Goal: Transaction & Acquisition: Purchase product/service

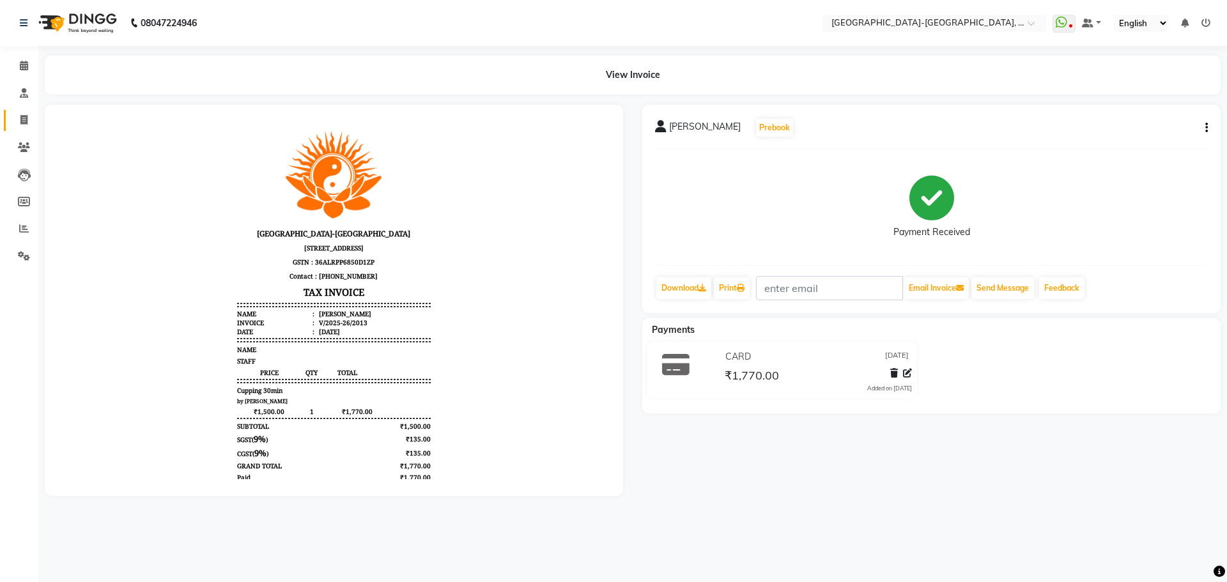
click at [15, 118] on span at bounding box center [24, 120] width 22 height 15
select select "service"
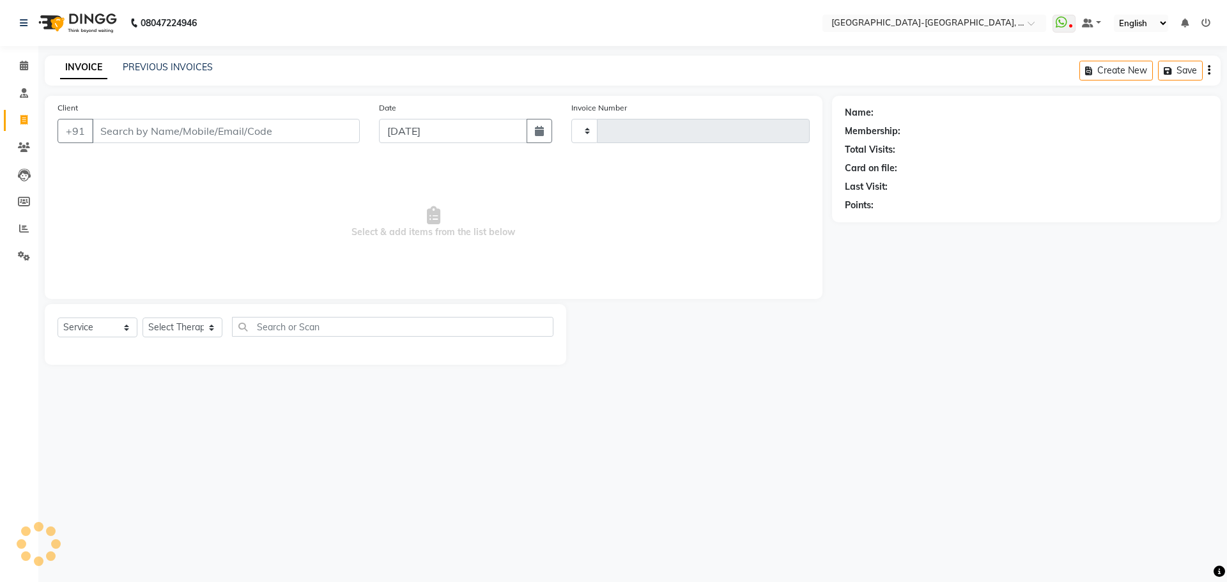
type input "2014"
select select "5851"
click at [146, 123] on input "Client" at bounding box center [226, 131] width 268 height 24
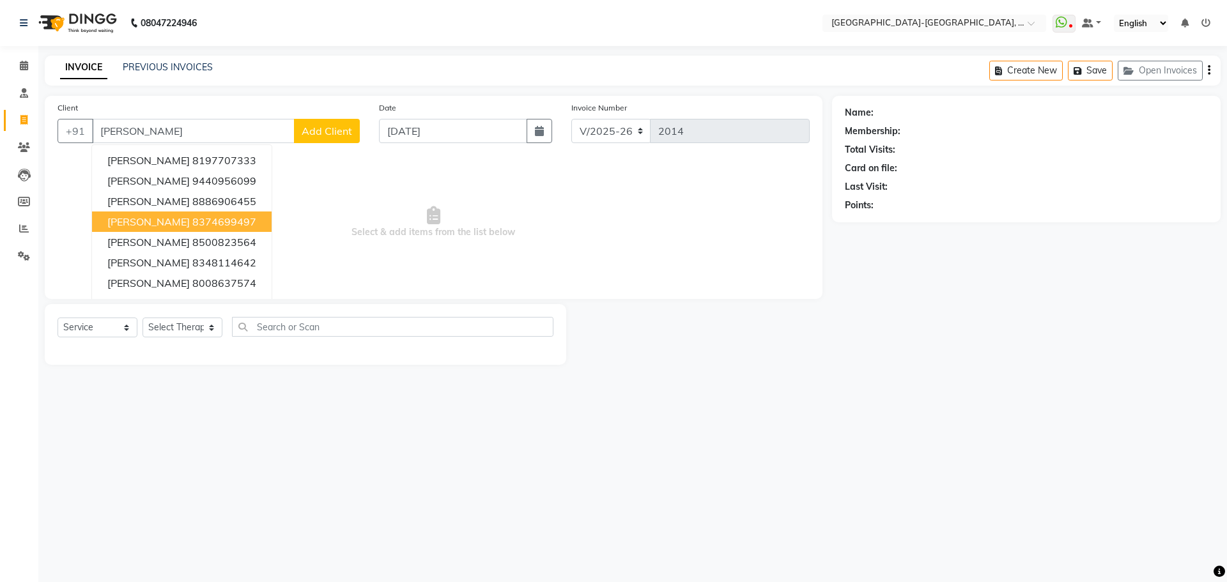
click at [192, 219] on ngb-highlight "8374699497" at bounding box center [224, 221] width 64 height 13
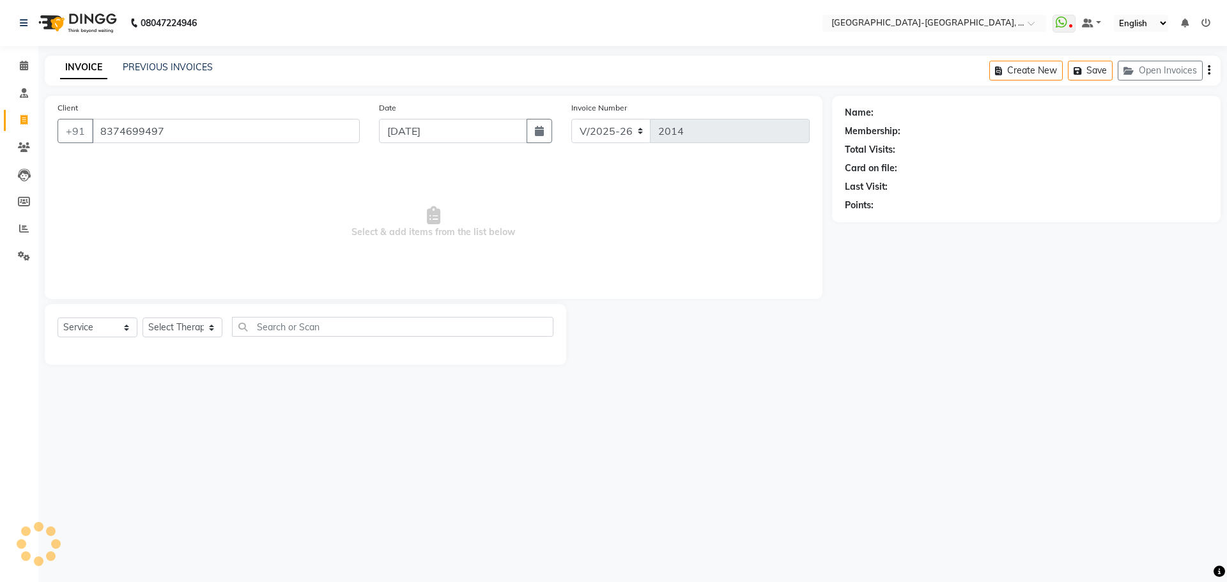
type input "8374699497"
click at [891, 113] on link "[PERSON_NAME]" at bounding box center [912, 112] width 72 height 13
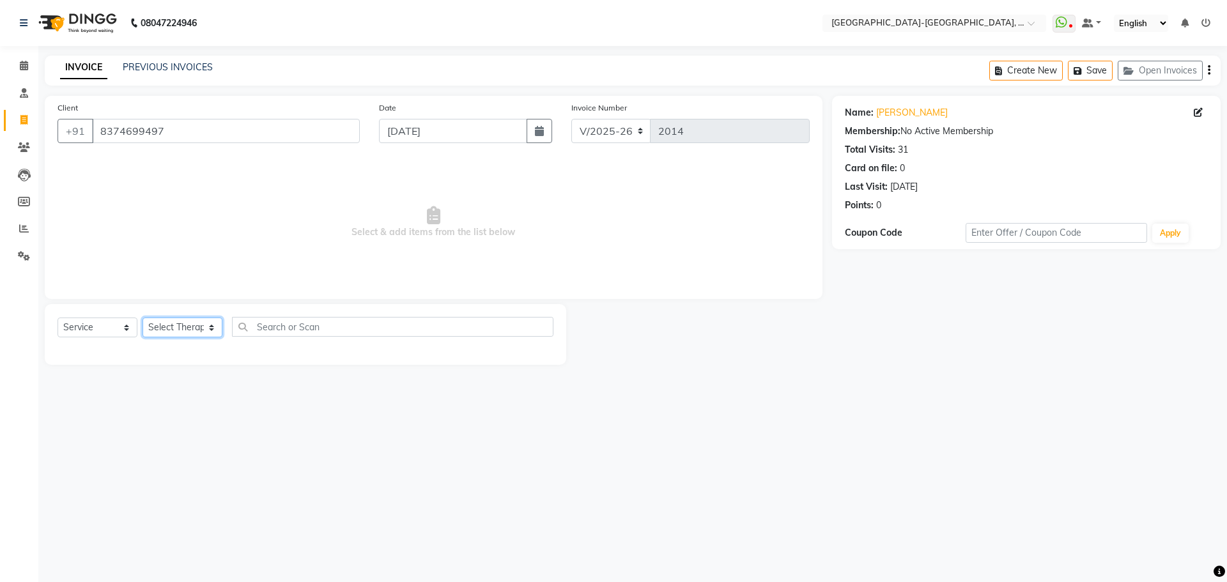
click at [185, 333] on select "Select Therapist Adakho Bone Hridziia Iris Katene Kholu Mayio Mohit Moru P Hrii…" at bounding box center [182, 328] width 80 height 20
click at [142, 318] on select "Select Therapist Adakho Bone Hridziia Iris Katene Kholu Mayio Mohit Moru P Hrii…" at bounding box center [182, 328] width 80 height 20
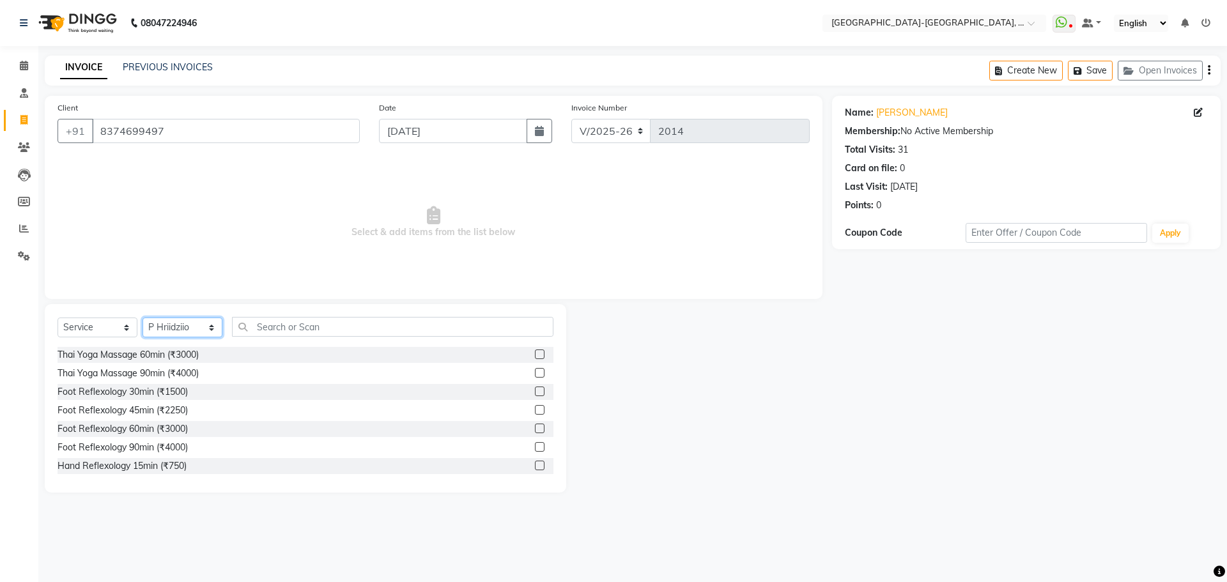
click at [194, 328] on select "Select Therapist Adakho Bone Hridziia Iris Katene Kholu Mayio Mohit Moru P Hrii…" at bounding box center [182, 328] width 80 height 20
select select "40937"
click at [142, 318] on select "Select Therapist Adakho Bone Hridziia Iris Katene Kholu Mayio Mohit Moru P Hrii…" at bounding box center [182, 328] width 80 height 20
click at [174, 356] on div "Thai Yoga Massage 60min (₹3000)" at bounding box center [127, 354] width 141 height 13
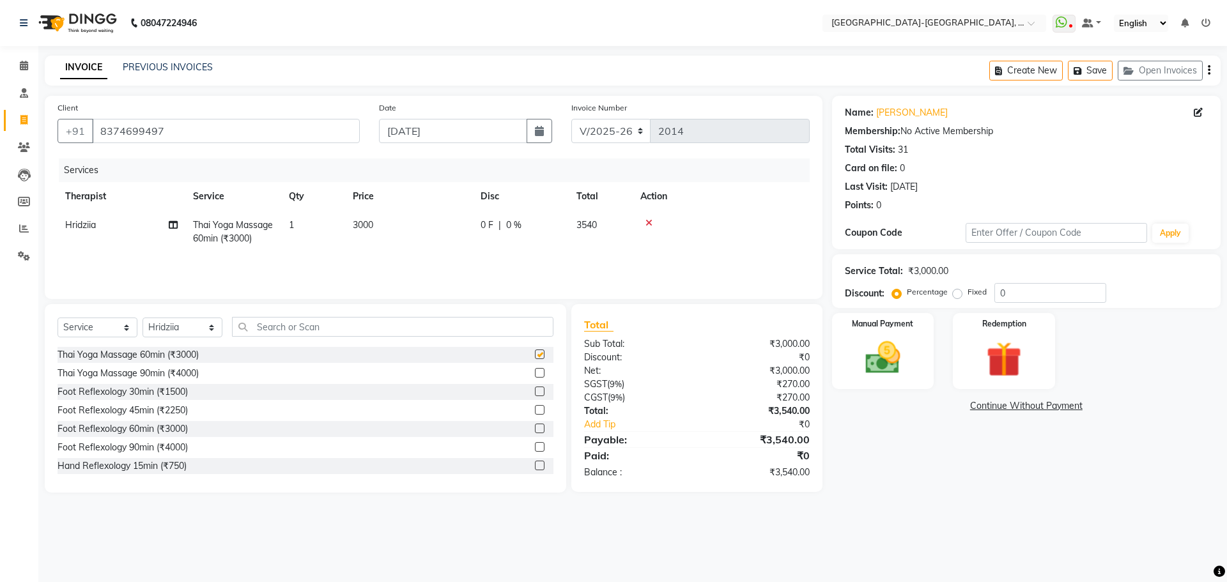
checkbox input "false"
click at [275, 330] on input "text" at bounding box center [392, 327] width 321 height 20
click at [203, 333] on select "Select Therapist Adakho Bone Hridziia Iris Katene Kholu Mayio Mohit Moru P Hrii…" at bounding box center [182, 328] width 80 height 20
select select "41690"
click at [142, 318] on select "Select Therapist Adakho Bone Hridziia Iris Katene Kholu Mayio Mohit Moru P Hrii…" at bounding box center [182, 328] width 80 height 20
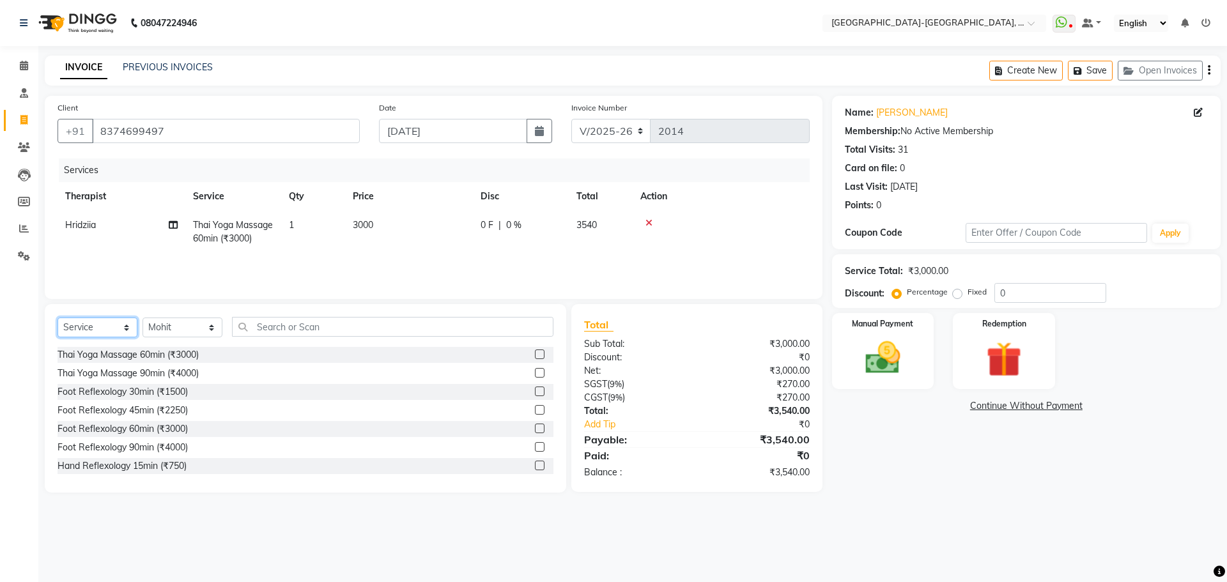
drag, startPoint x: 89, startPoint y: 319, endPoint x: 94, endPoint y: 332, distance: 14.4
click at [89, 319] on select "Select Service Product Membership Package Voucher Prepaid Gift Card" at bounding box center [97, 328] width 80 height 20
click at [57, 318] on select "Select Service Product Membership Package Voucher Prepaid Gift Card" at bounding box center [97, 328] width 80 height 20
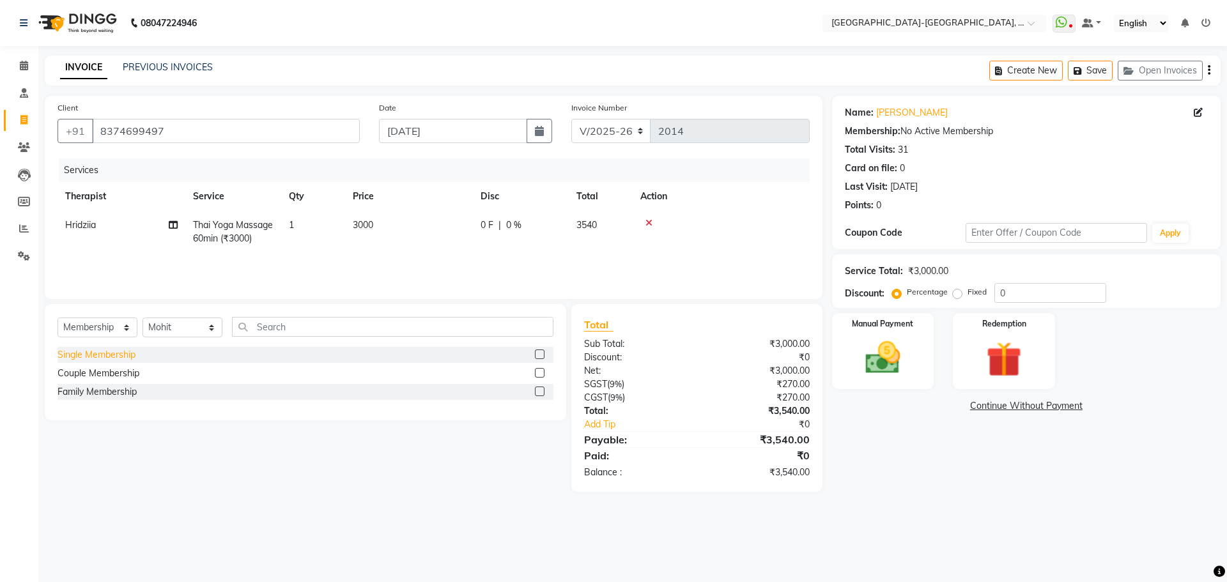
click at [112, 356] on div "Single Membership" at bounding box center [96, 354] width 78 height 13
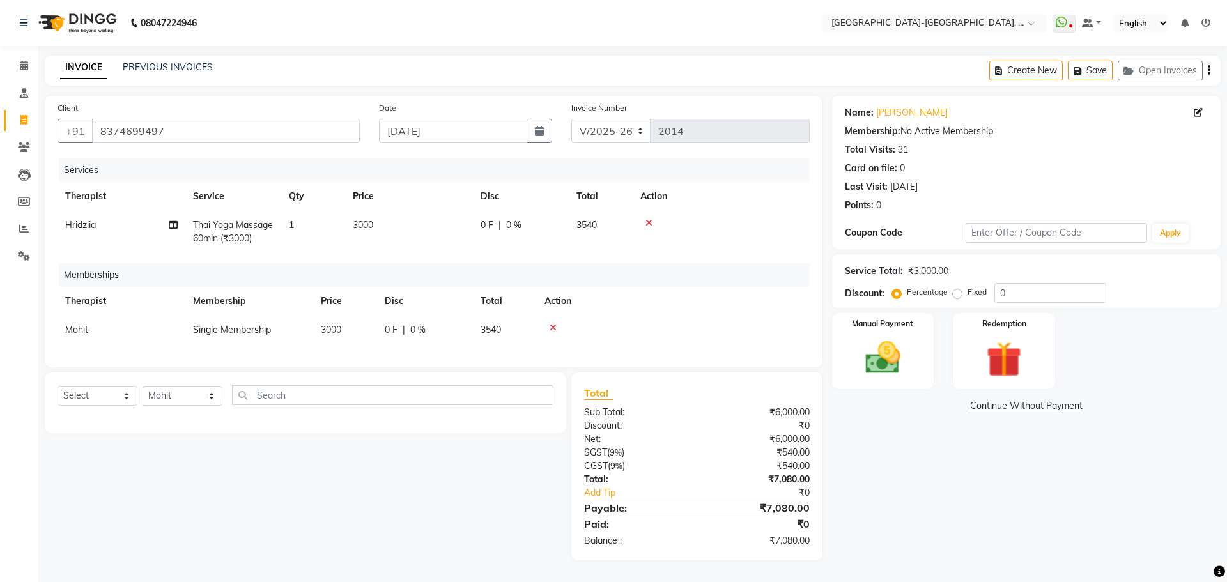
select select "select"
drag, startPoint x: 1027, startPoint y: 282, endPoint x: 1010, endPoint y: 291, distance: 19.1
click at [936, 288] on div "Percentage Fixed 0" at bounding box center [993, 293] width 211 height 20
type input "30"
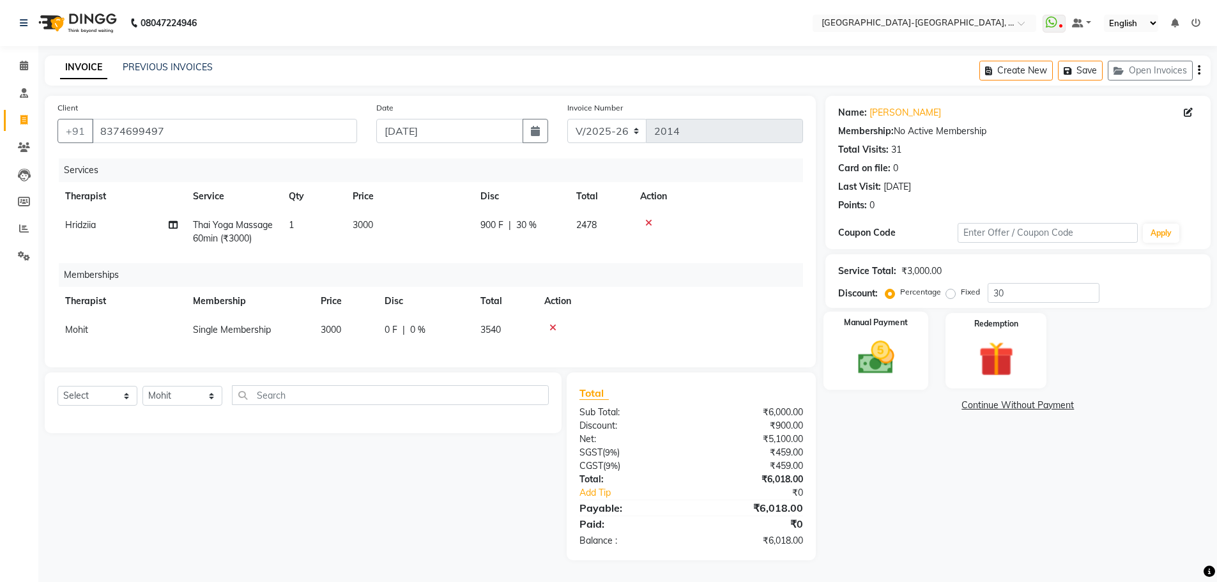
click at [883, 337] on img at bounding box center [876, 358] width 59 height 42
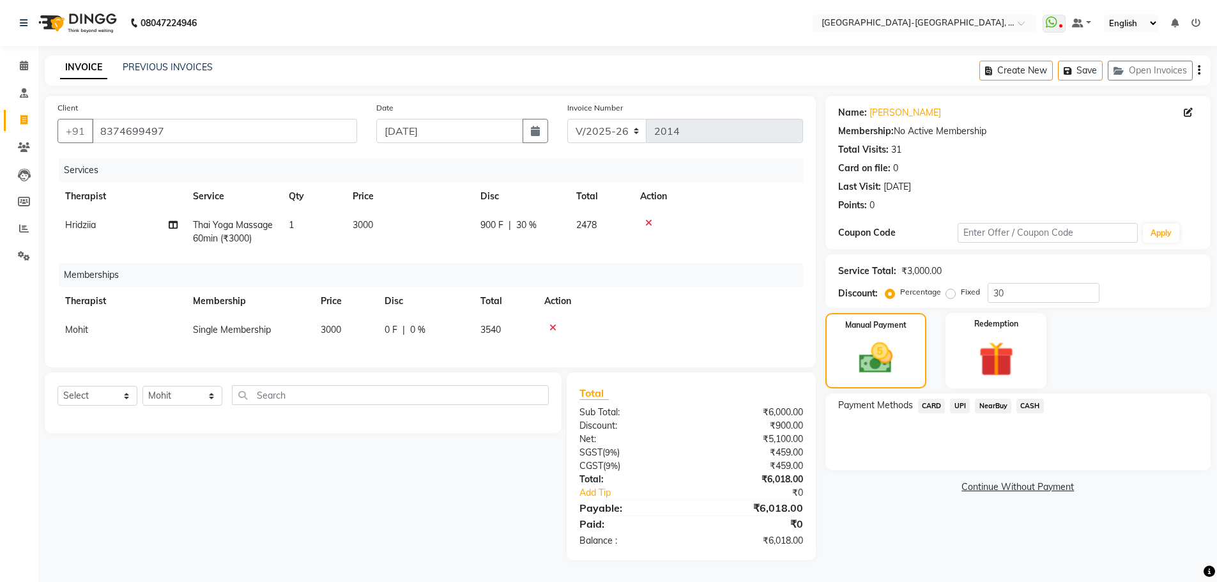
click at [937, 399] on span "CARD" at bounding box center [931, 406] width 27 height 15
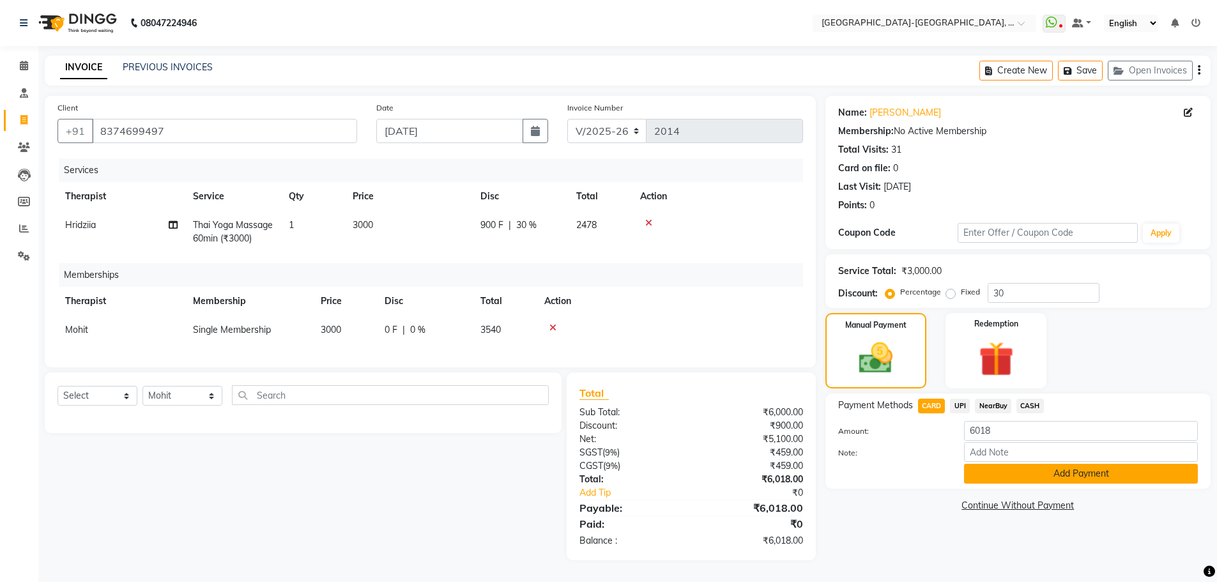
click at [990, 468] on button "Add Payment" at bounding box center [1081, 474] width 234 height 20
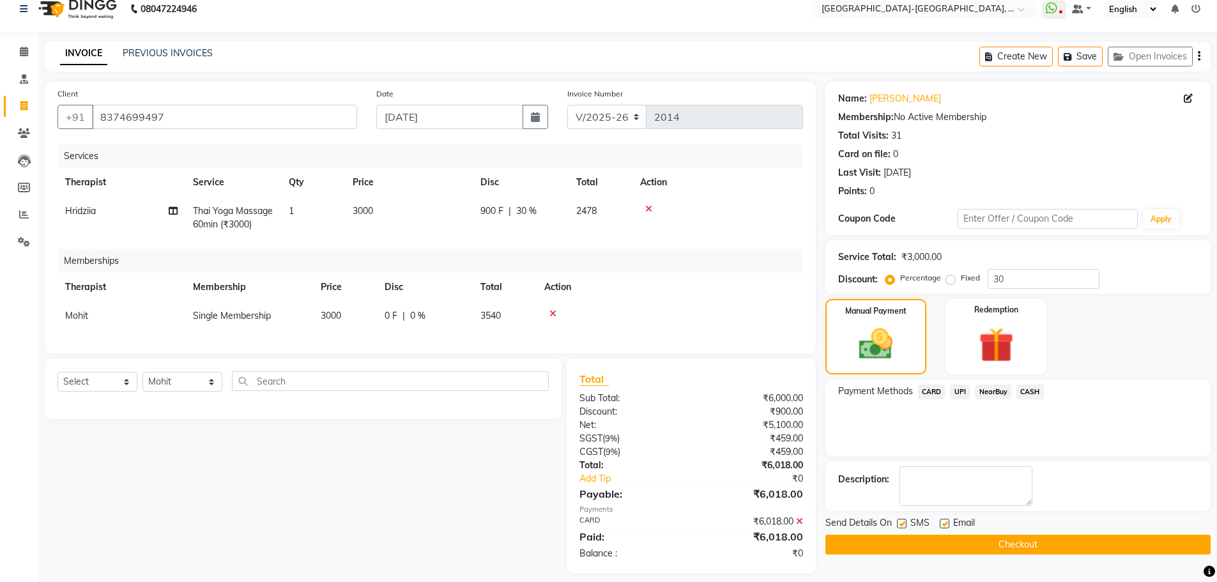
scroll to position [34, 0]
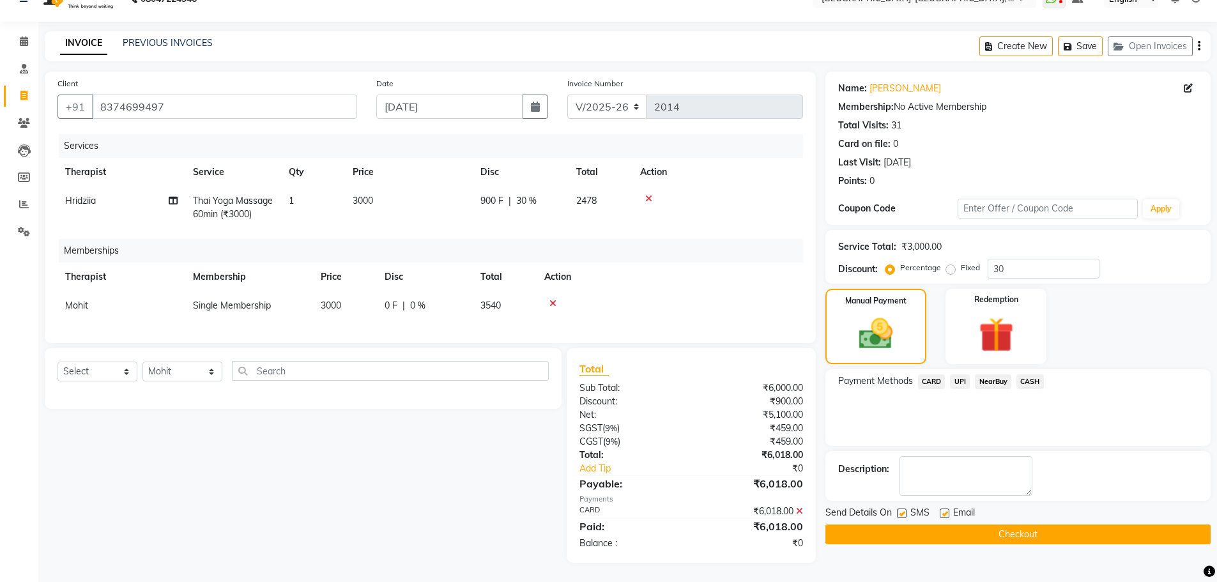
click at [969, 528] on button "Checkout" at bounding box center [1017, 535] width 385 height 20
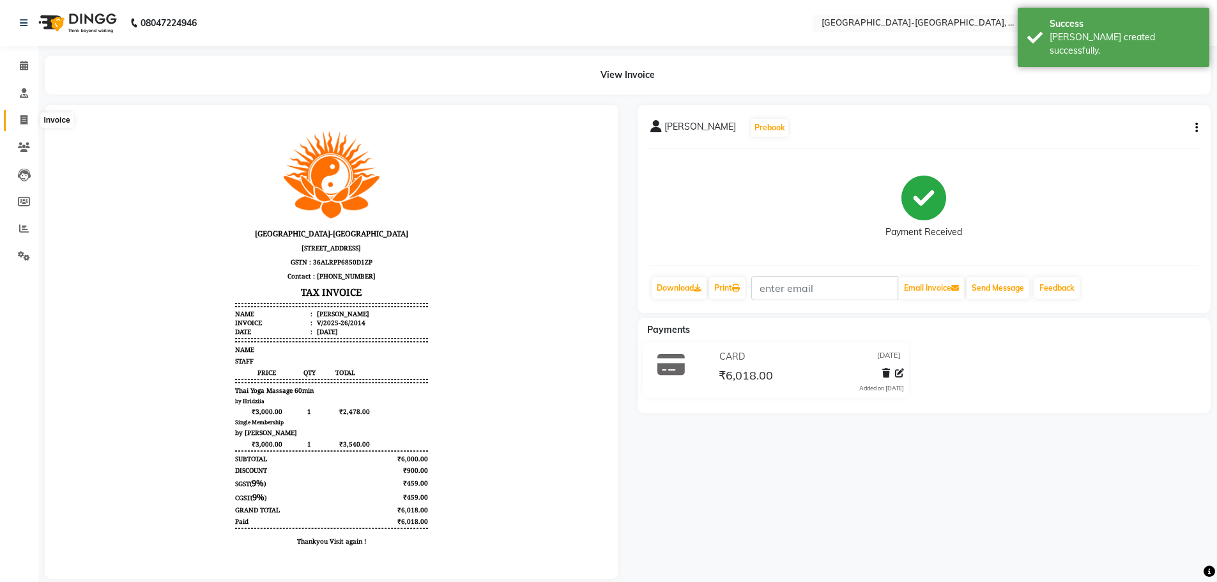
click at [26, 118] on icon at bounding box center [23, 120] width 7 height 10
select select "5851"
select select "service"
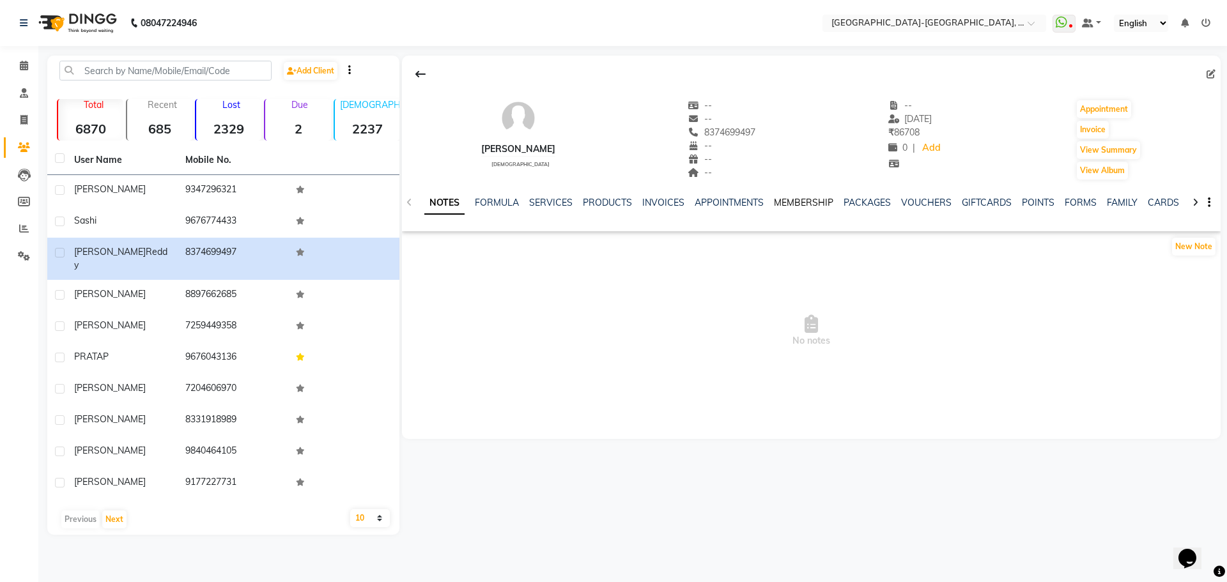
click at [812, 201] on link "MEMBERSHIP" at bounding box center [803, 202] width 59 height 11
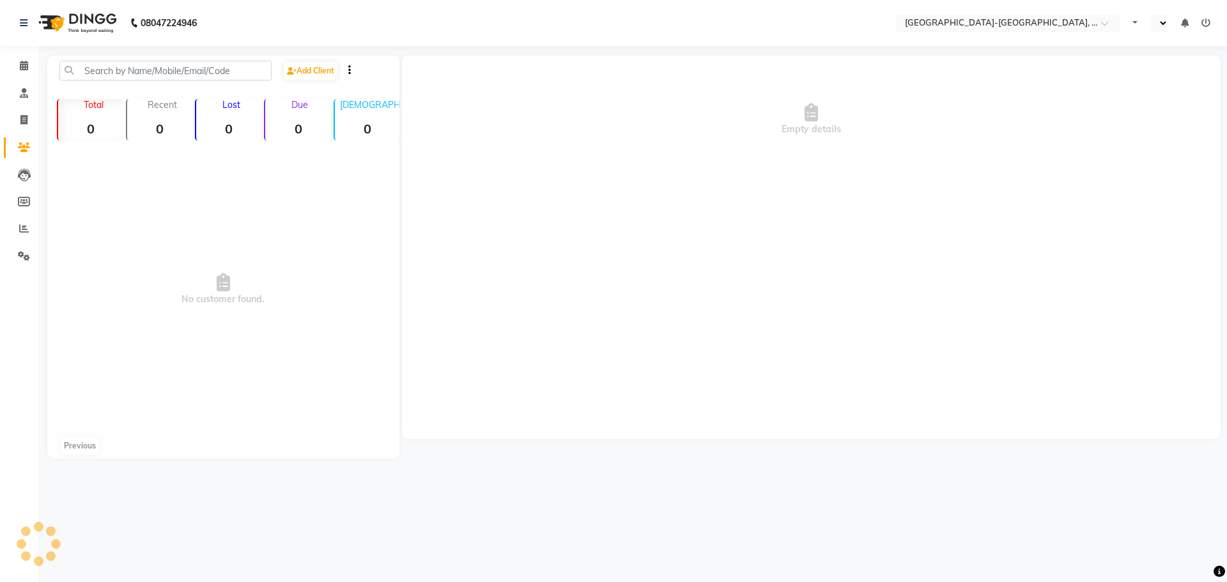
select select "en"
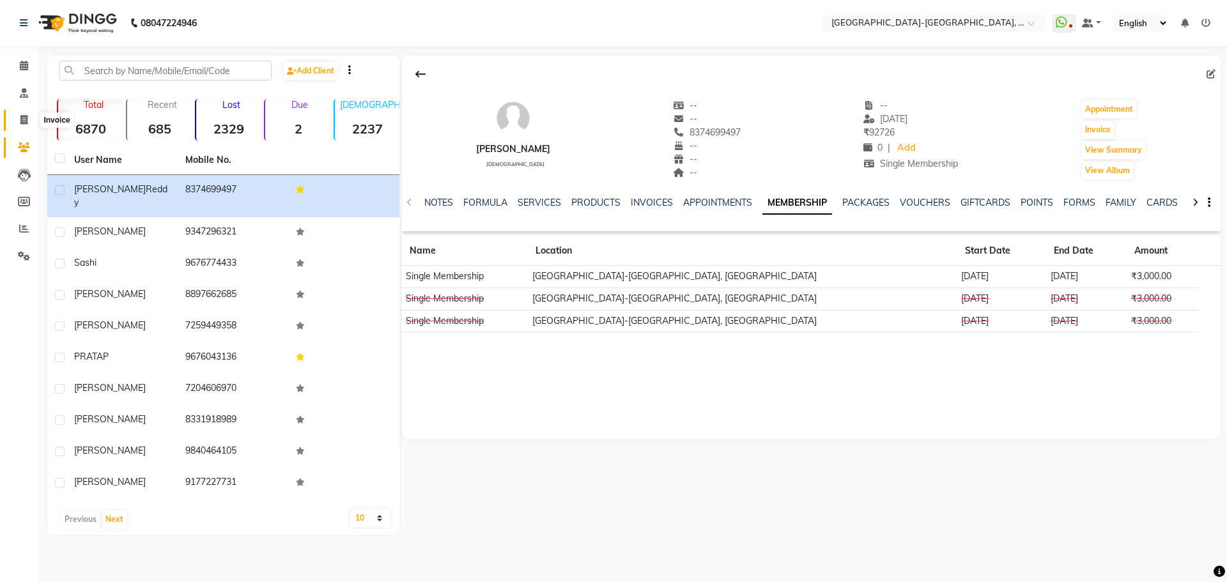
click at [18, 118] on span at bounding box center [24, 120] width 22 height 15
select select "service"
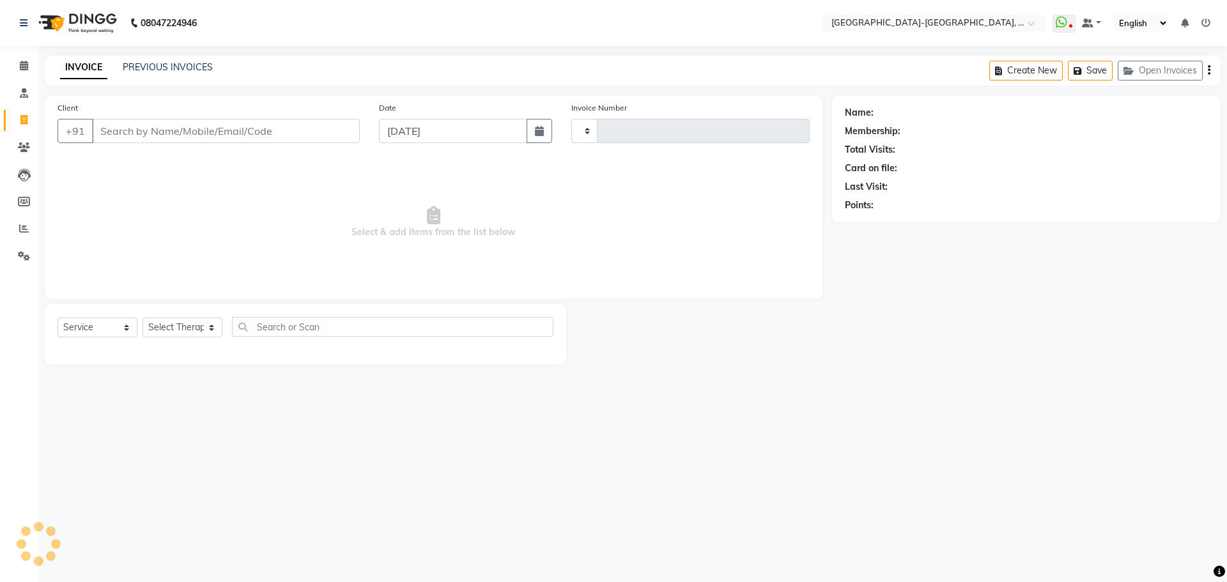
type input "2015"
select select "5851"
click at [162, 133] on input "Client" at bounding box center [226, 131] width 268 height 24
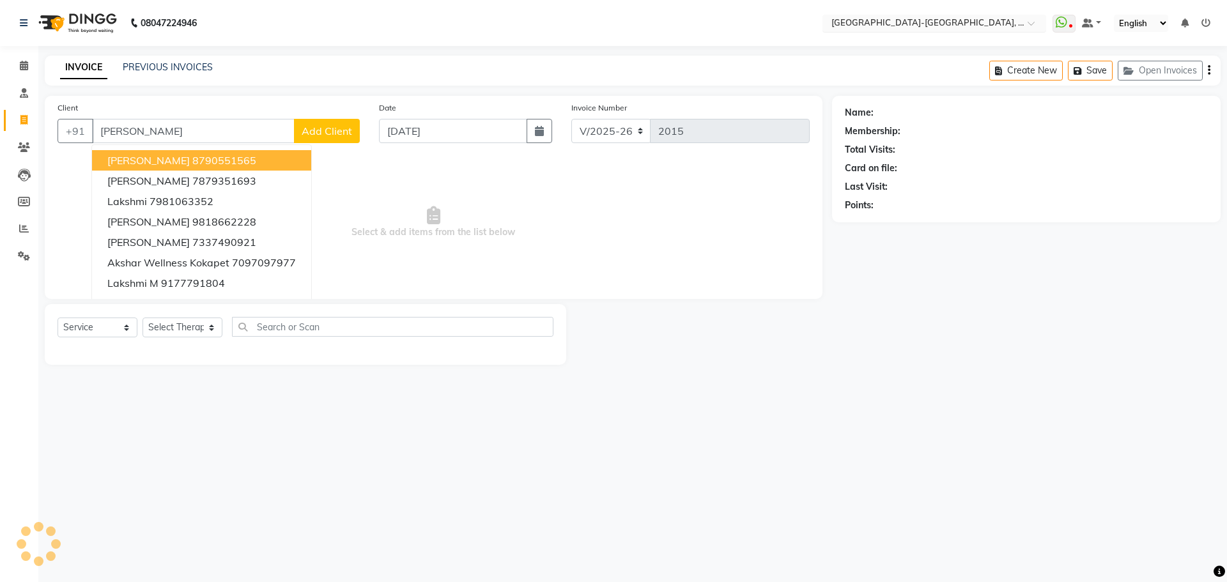
type input "akshar"
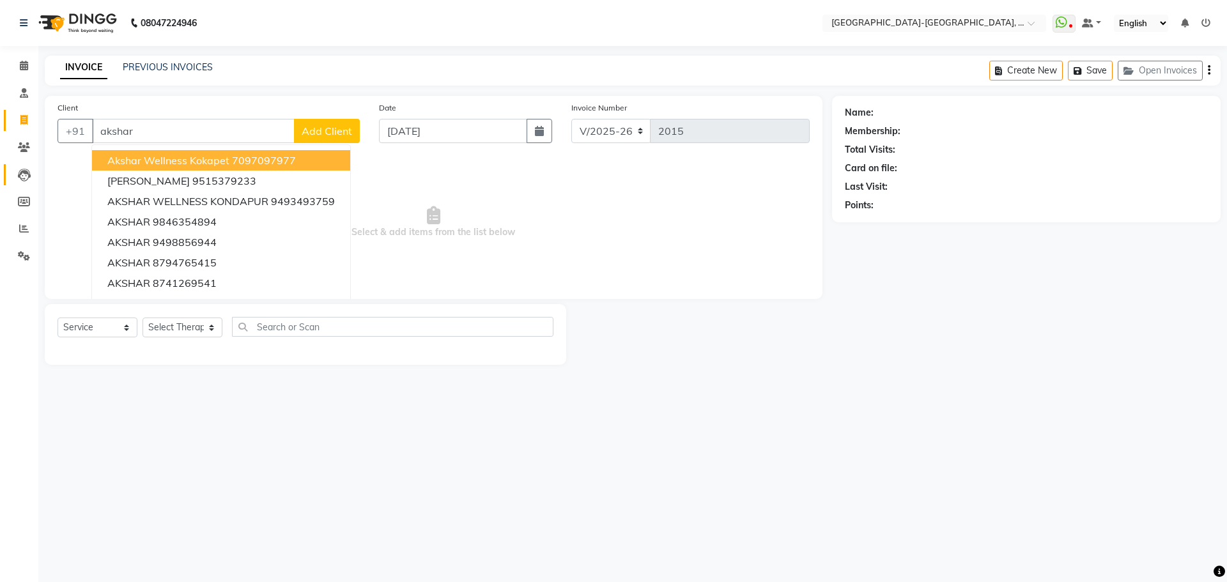
drag, startPoint x: 158, startPoint y: 126, endPoint x: 31, endPoint y: 173, distance: 135.4
click at [24, 171] on app-home "08047224946 Select Location × Akshar Wellness Center-kothaguda, [GEOGRAPHIC_DAT…" at bounding box center [613, 192] width 1227 height 384
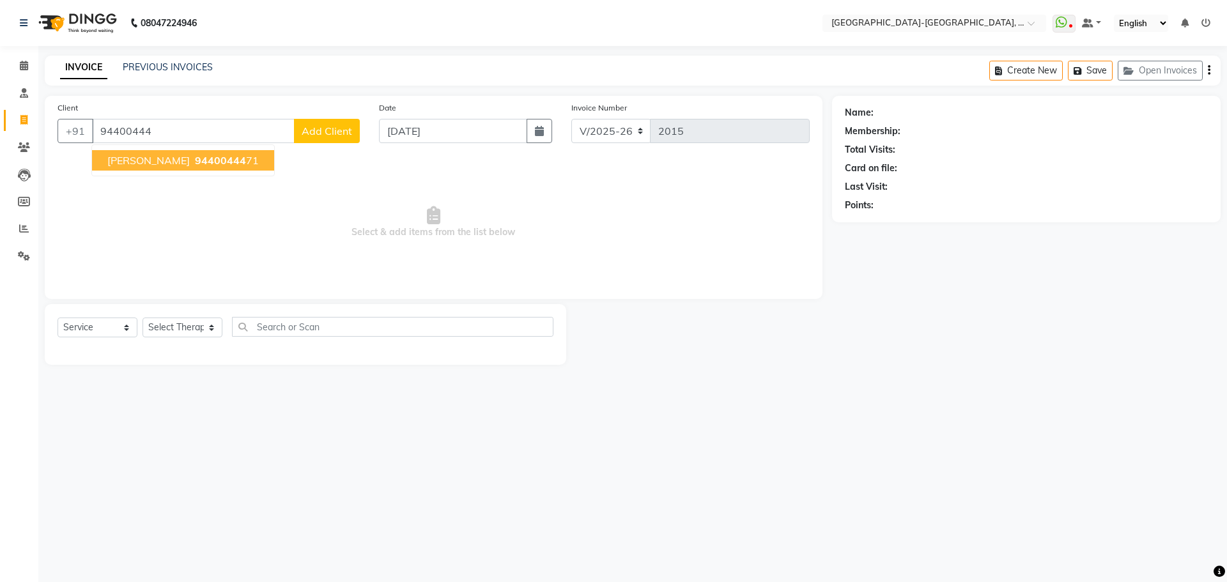
click at [195, 164] on span "94400444" at bounding box center [220, 160] width 51 height 13
type input "9440044471"
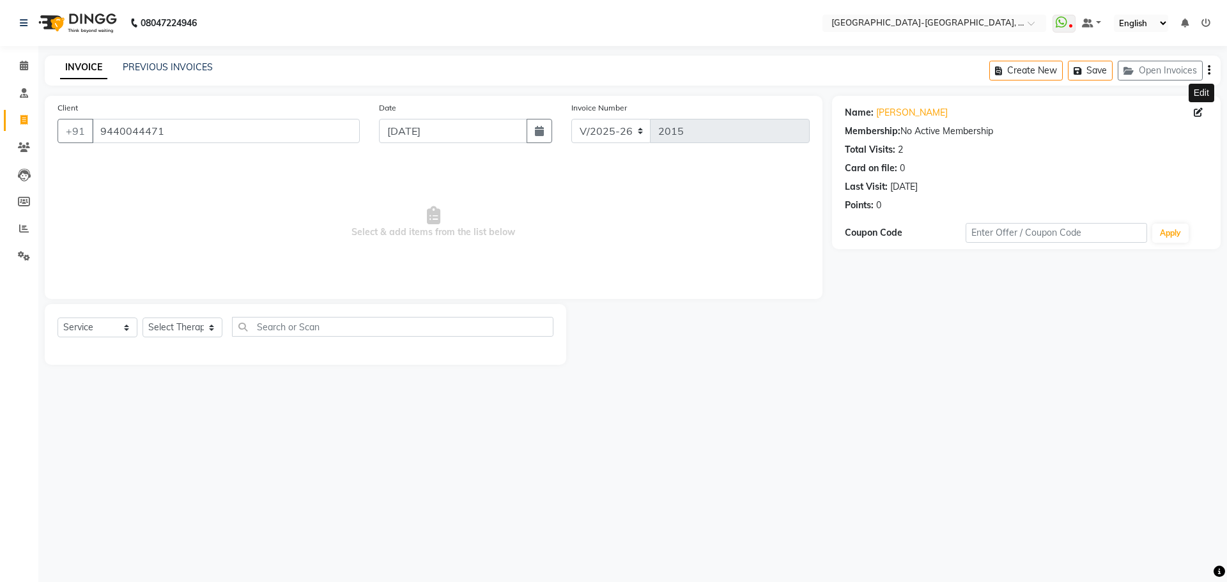
click at [1198, 114] on icon at bounding box center [1197, 112] width 9 height 9
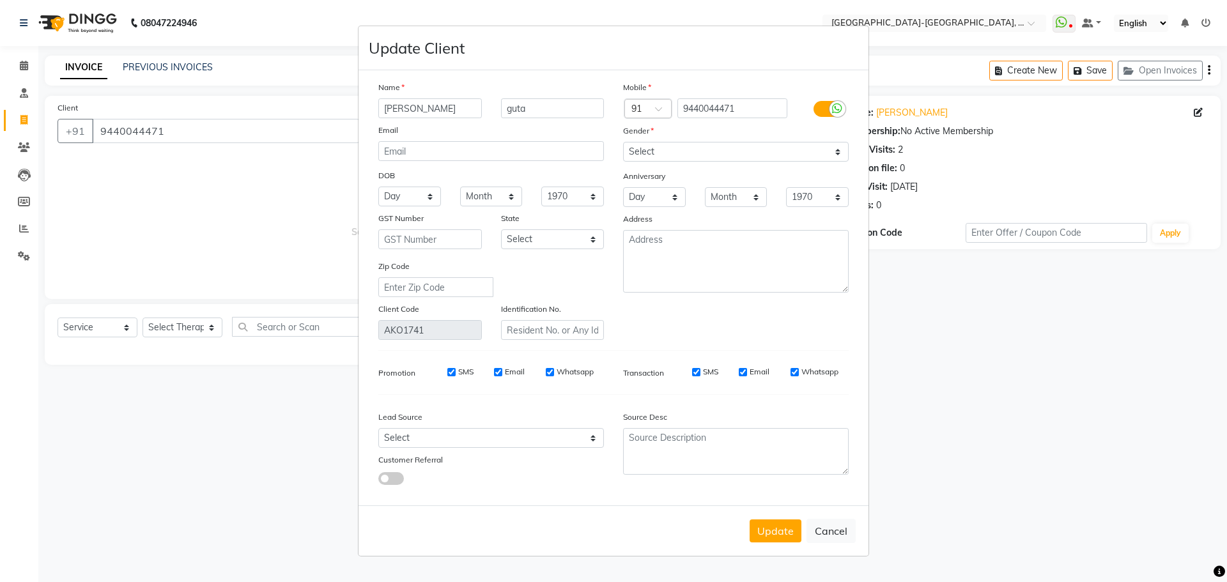
drag, startPoint x: 424, startPoint y: 109, endPoint x: 367, endPoint y: 109, distance: 56.2
click at [367, 109] on div "Name GUPTA guta Email DOB Day 01 02 03 04 05 06 07 08 09 10 11 12 13 14 15 16 1…" at bounding box center [613, 287] width 510 height 435
type input "[PERSON_NAME]"
drag, startPoint x: 535, startPoint y: 107, endPoint x: 601, endPoint y: 129, distance: 69.5
click at [435, 125] on div "Name Gupta guta Email DOB Day 01 02 03 04 05 06 07 08 09 10 11 12 13 14 15 16 1…" at bounding box center [491, 209] width 245 height 259
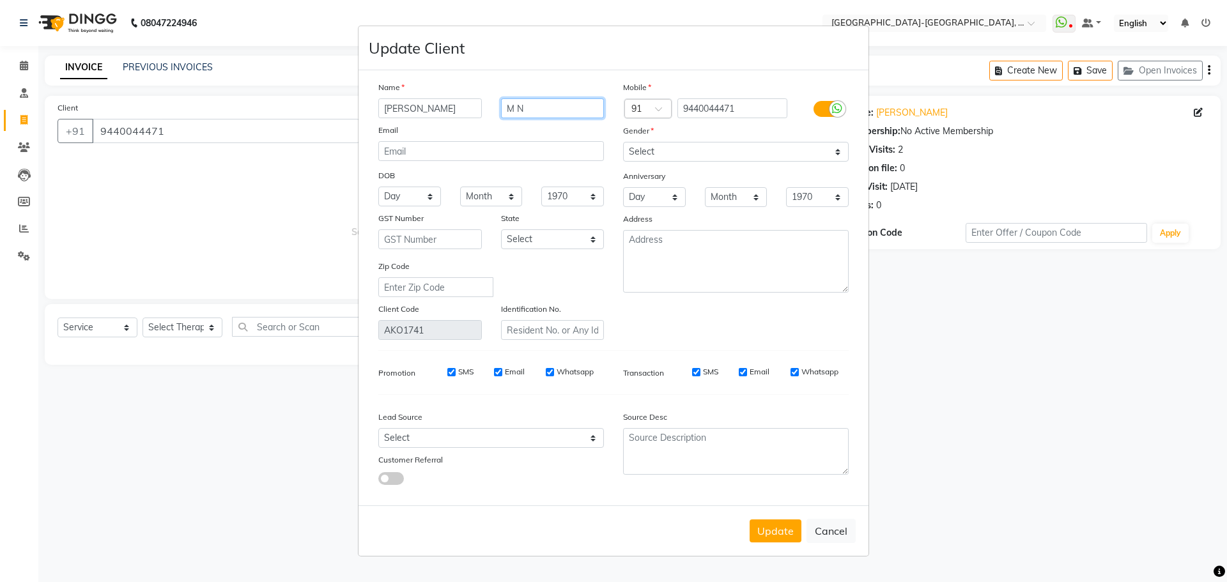
type input "M N"
drag, startPoint x: 811, startPoint y: 155, endPoint x: 804, endPoint y: 158, distance: 7.1
click at [811, 155] on select "Select [DEMOGRAPHIC_DATA] [DEMOGRAPHIC_DATA] Other Prefer Not To Say" at bounding box center [736, 152] width 226 height 20
select select "[DEMOGRAPHIC_DATA]"
click at [623, 142] on select "Select [DEMOGRAPHIC_DATA] [DEMOGRAPHIC_DATA] Other Prefer Not To Say" at bounding box center [736, 152] width 226 height 20
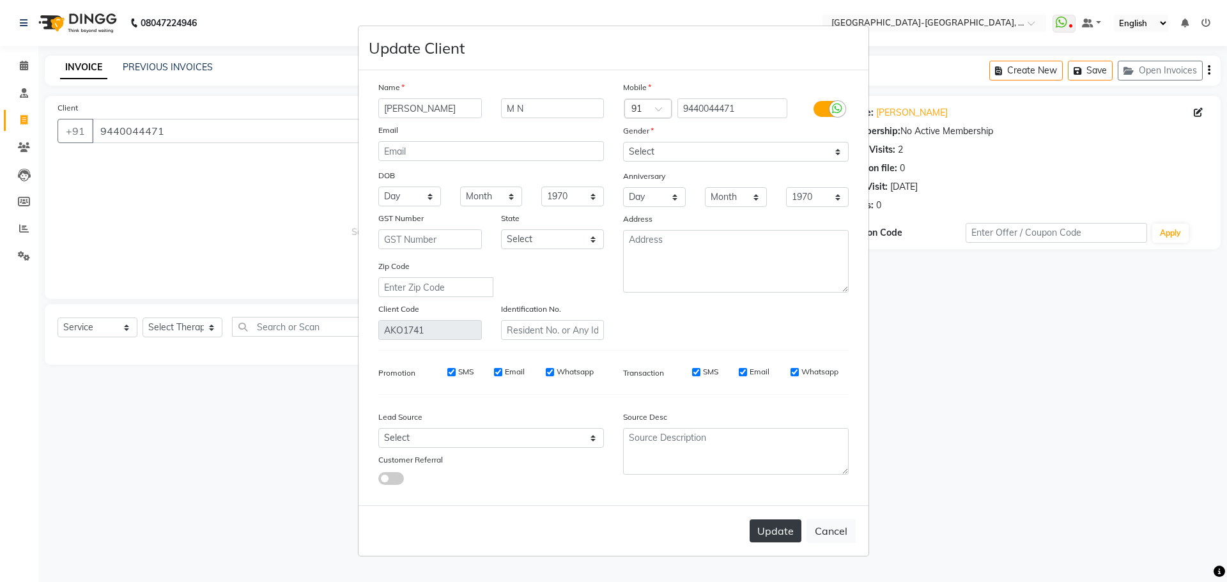
click at [776, 533] on button "Update" at bounding box center [775, 530] width 52 height 23
select select
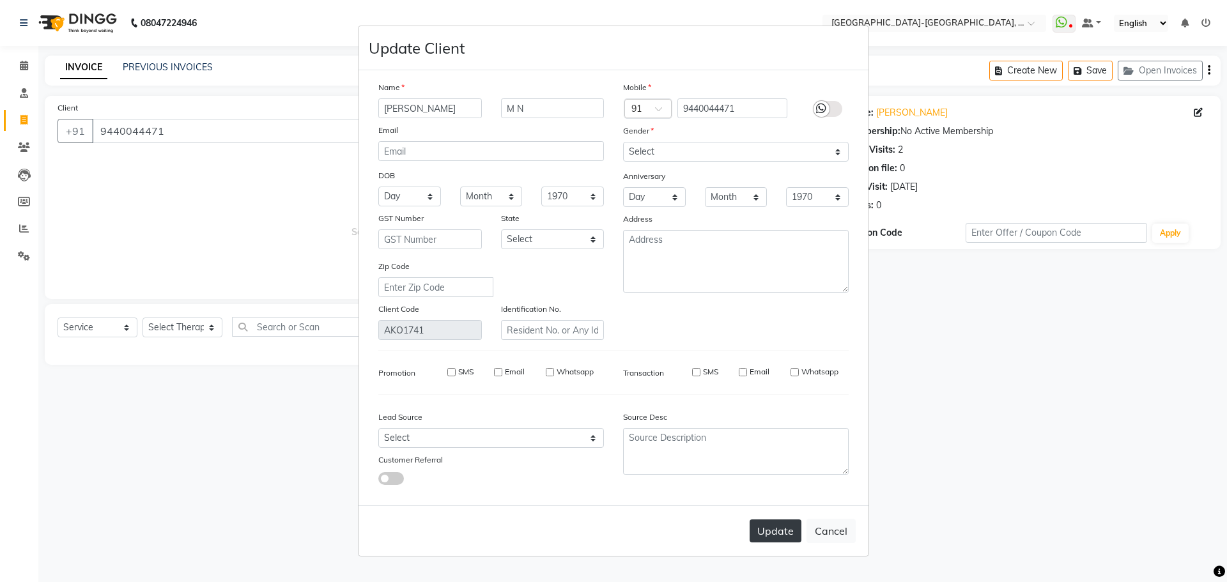
select select
checkbox input "false"
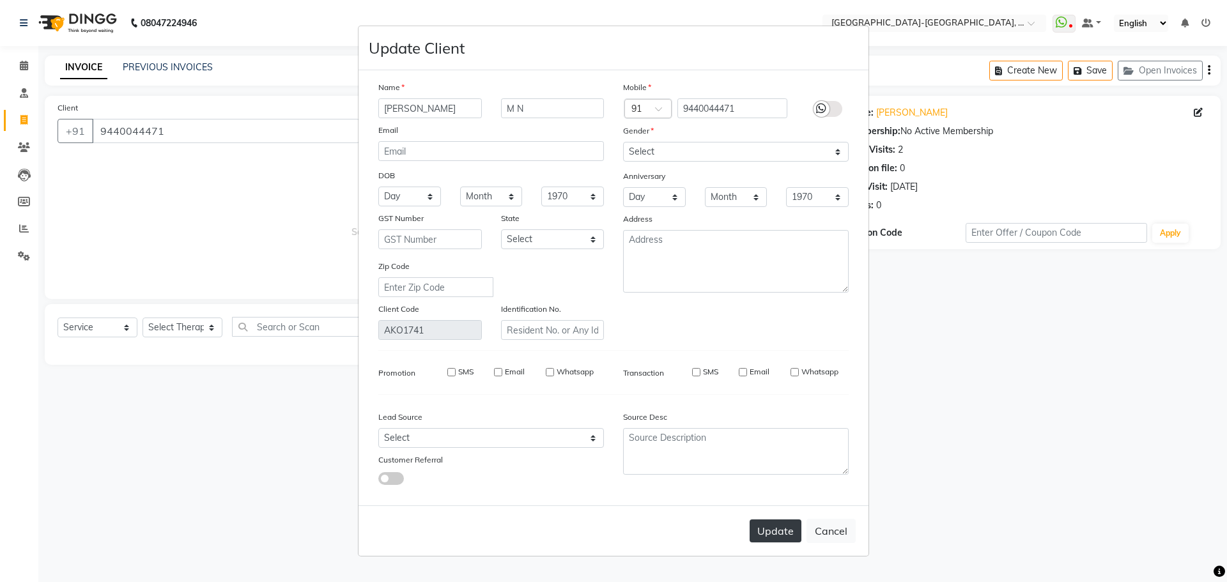
checkbox input "false"
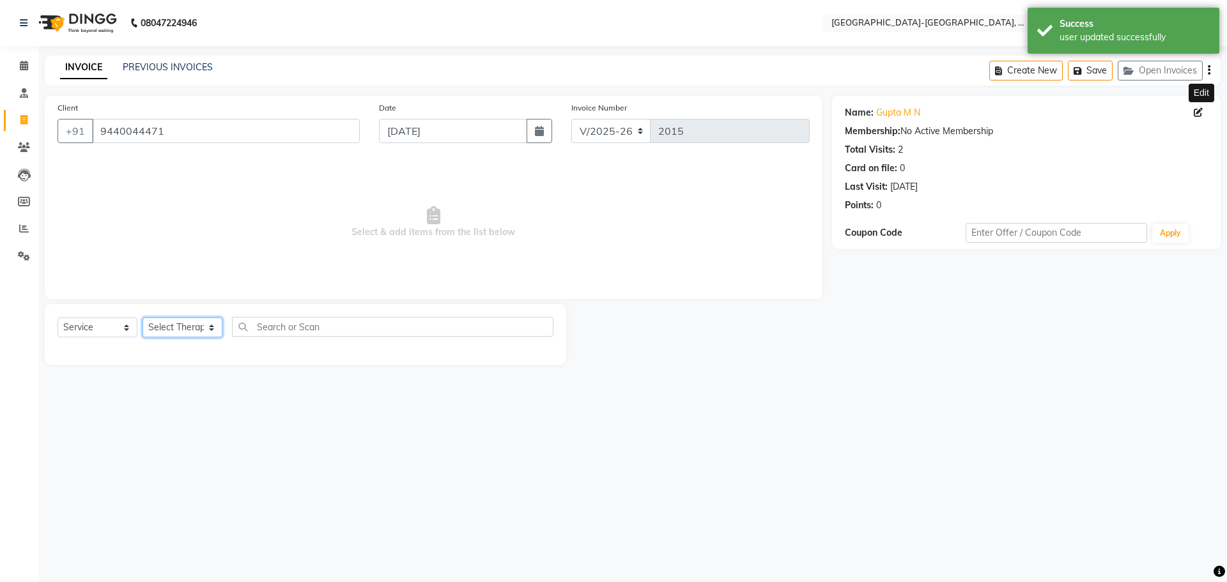
click at [169, 333] on select "Select Therapist Adakho Bone Hridziia Iris Katene Kholu Mayio Mohit Moru P Hrii…" at bounding box center [182, 328] width 80 height 20
select select "40939"
click at [142, 318] on select "Select Therapist Adakho Bone Hridziia Iris Katene Kholu Mayio Mohit Moru P Hrii…" at bounding box center [182, 328] width 80 height 20
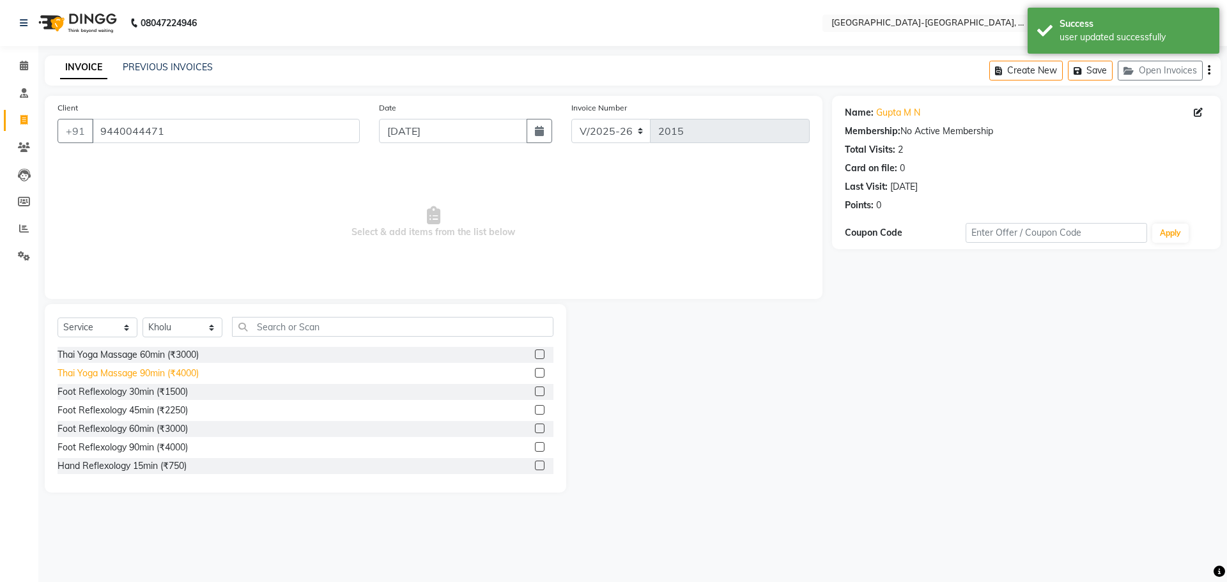
click at [173, 375] on div "Thai Yoga Massage 90min (₹4000)" at bounding box center [127, 373] width 141 height 13
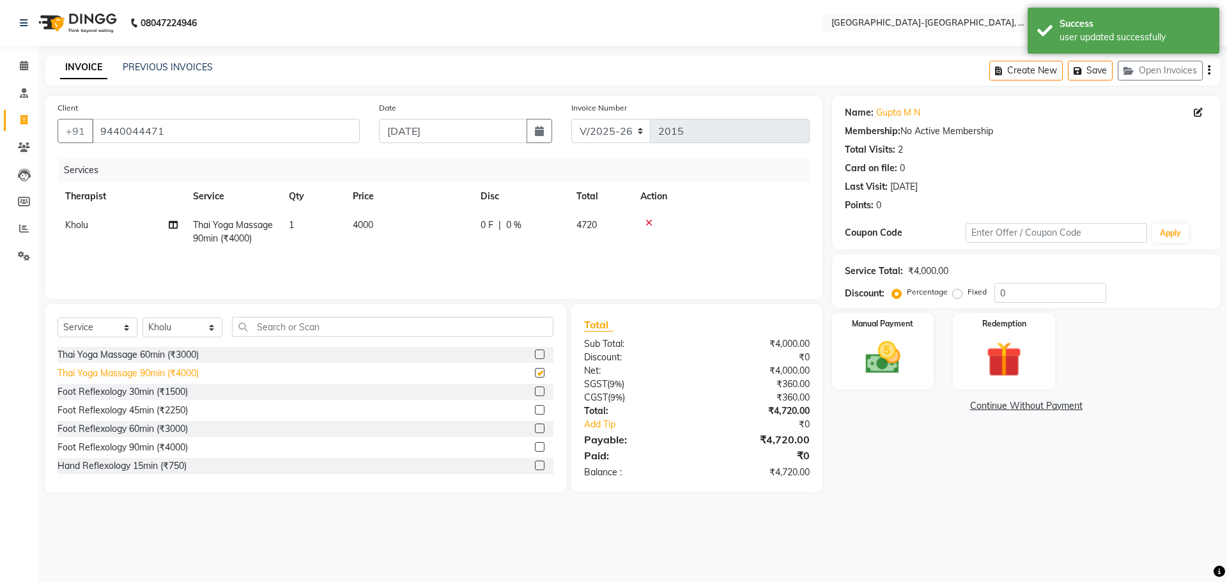
checkbox input "false"
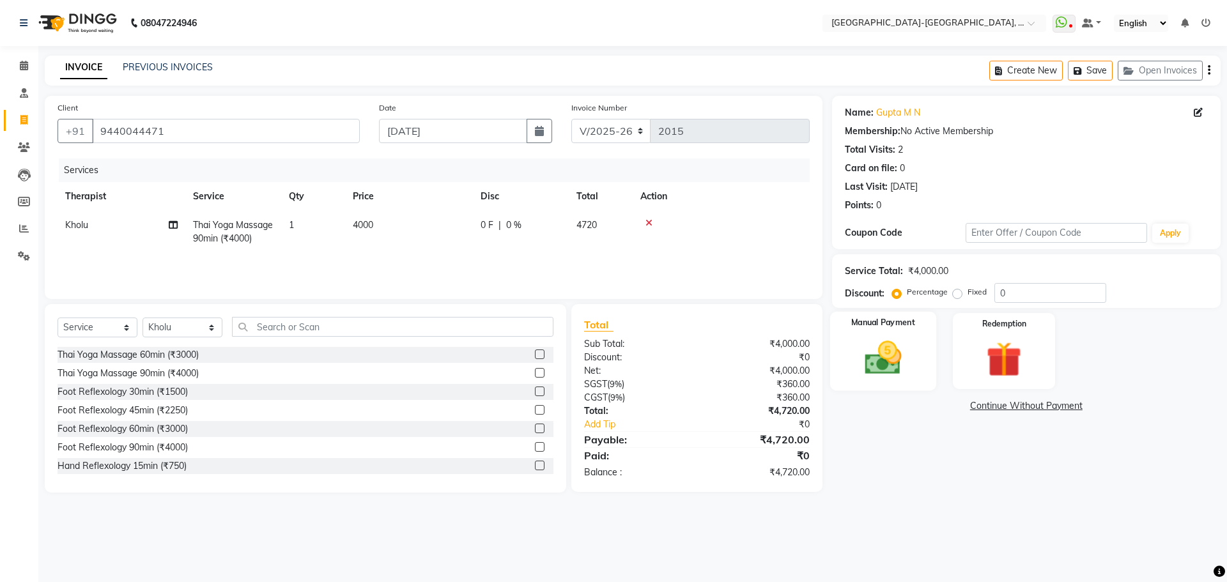
click at [887, 364] on img at bounding box center [882, 358] width 59 height 42
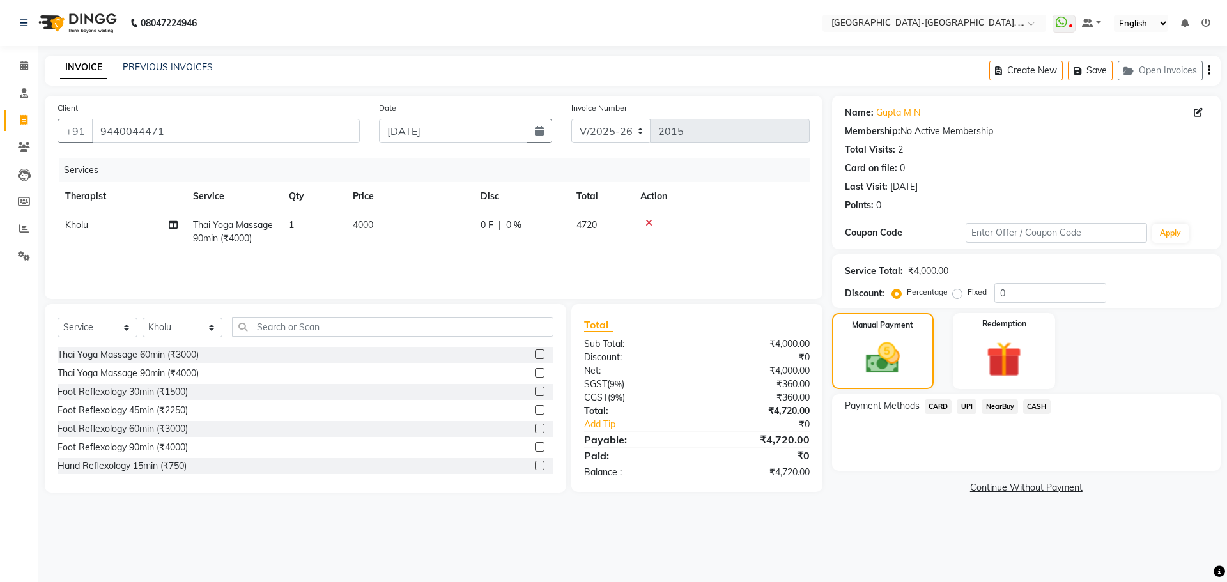
click at [962, 409] on span "UPI" at bounding box center [966, 406] width 20 height 15
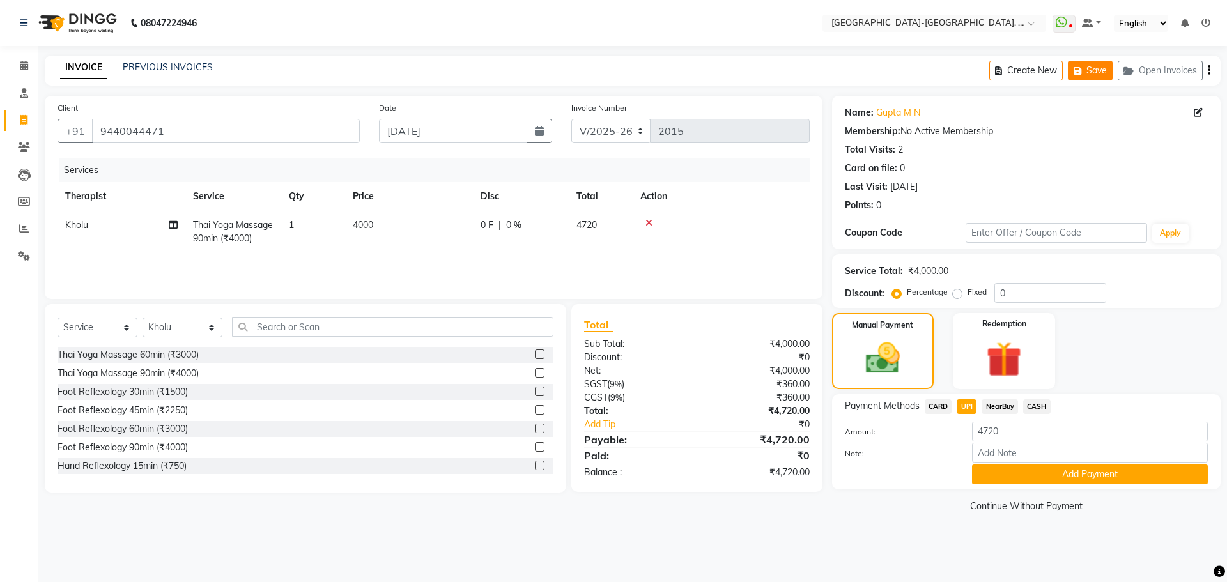
click at [1089, 77] on button "Save" at bounding box center [1090, 71] width 45 height 20
click at [1101, 70] on button "Save" at bounding box center [1090, 71] width 45 height 20
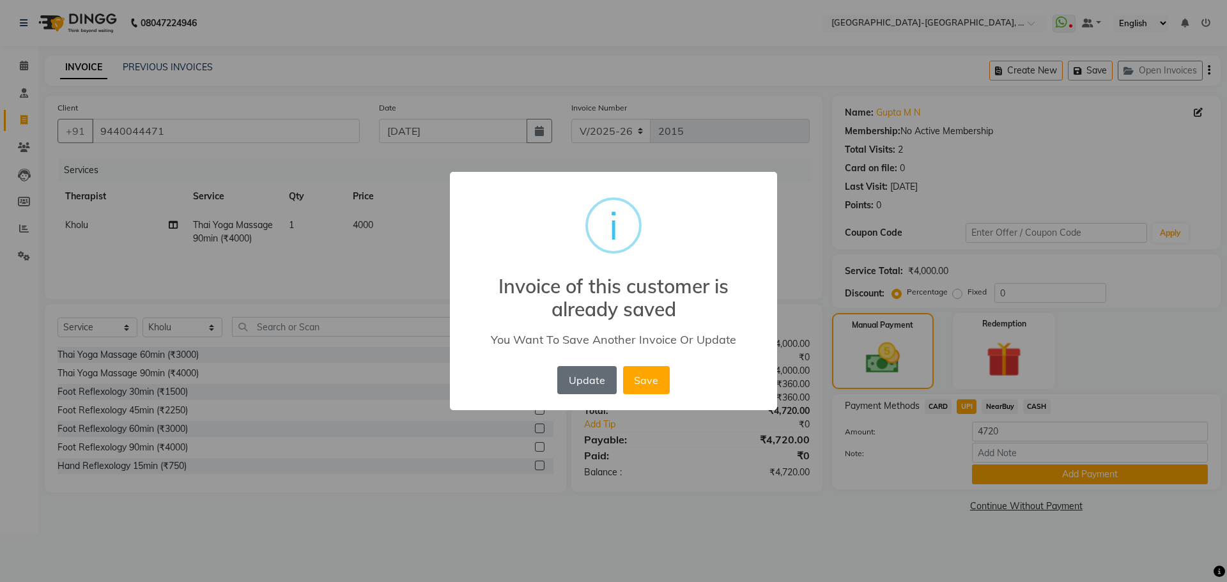
click at [595, 388] on button "Update" at bounding box center [586, 380] width 59 height 28
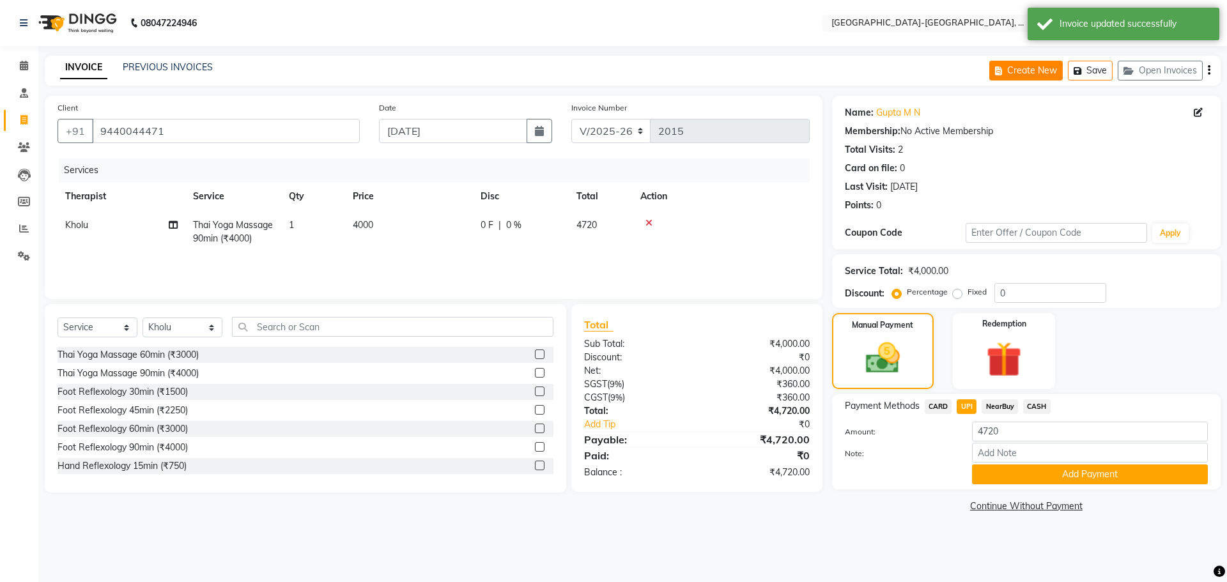
click at [1036, 66] on button "Create New" at bounding box center [1025, 71] width 73 height 20
select select "5851"
select select "service"
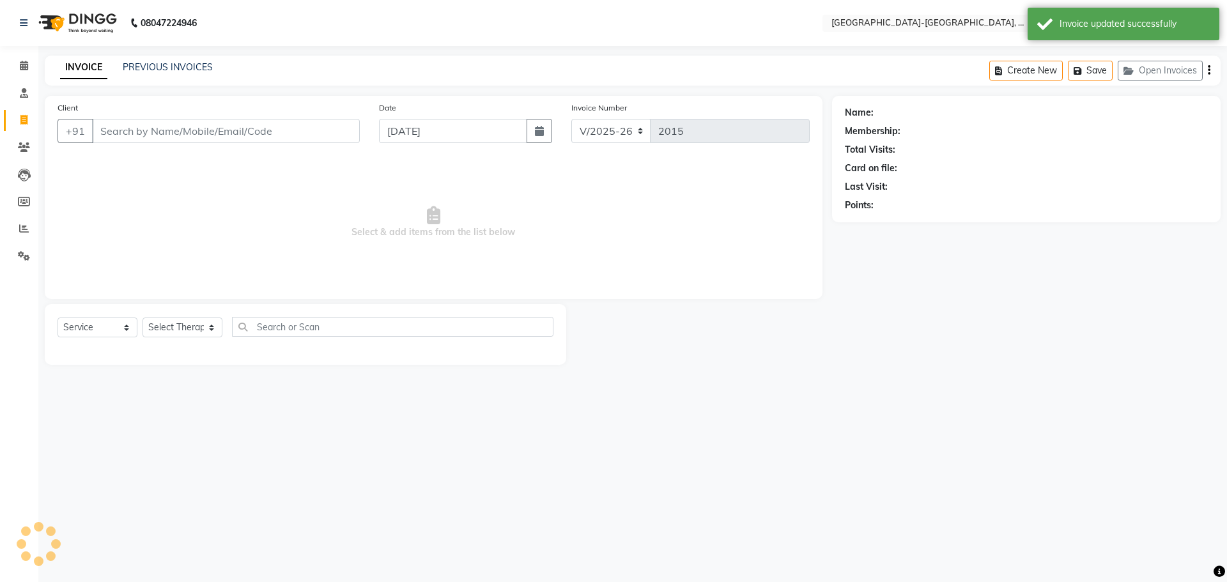
click at [174, 130] on input "Client" at bounding box center [226, 131] width 268 height 24
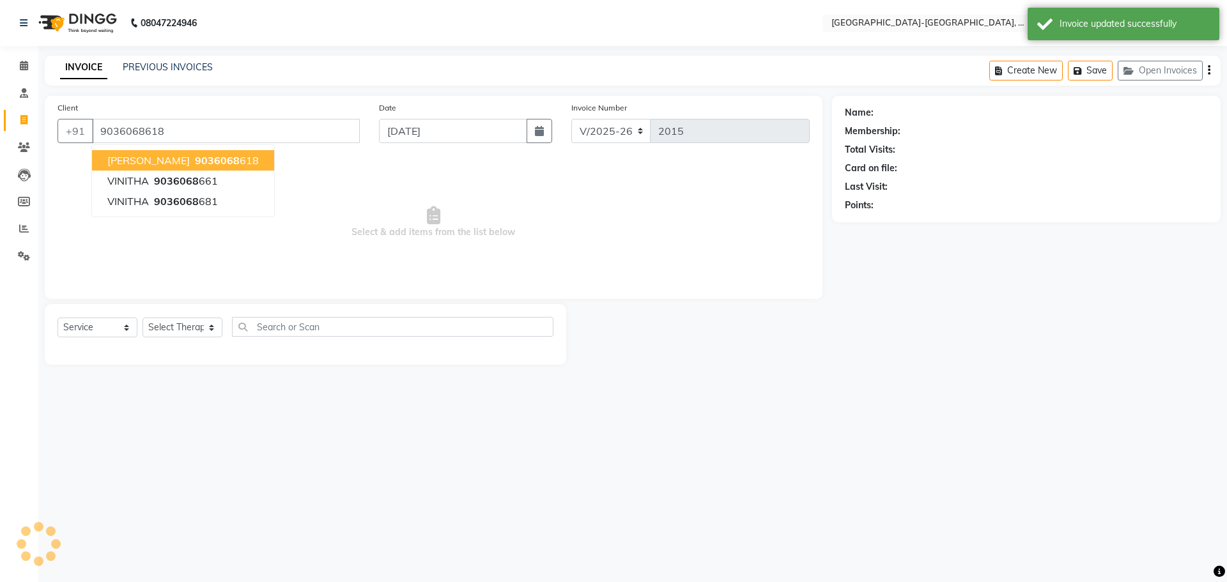
type input "9036068618"
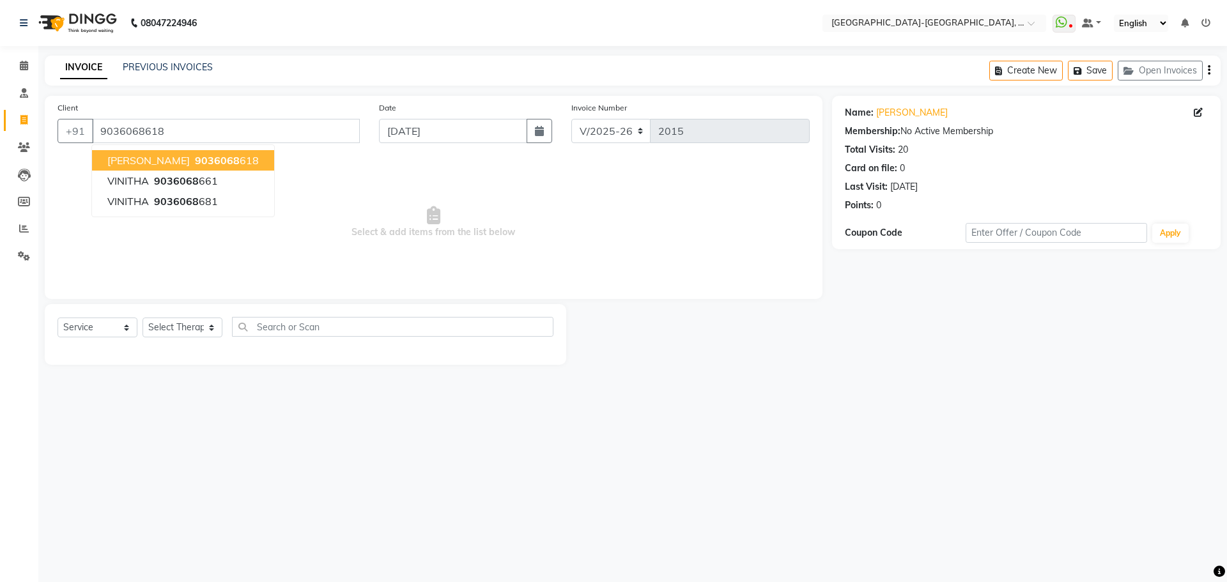
drag, startPoint x: 232, startPoint y: 165, endPoint x: 203, endPoint y: 153, distance: 31.8
click at [233, 161] on span "9036068" at bounding box center [217, 160] width 45 height 13
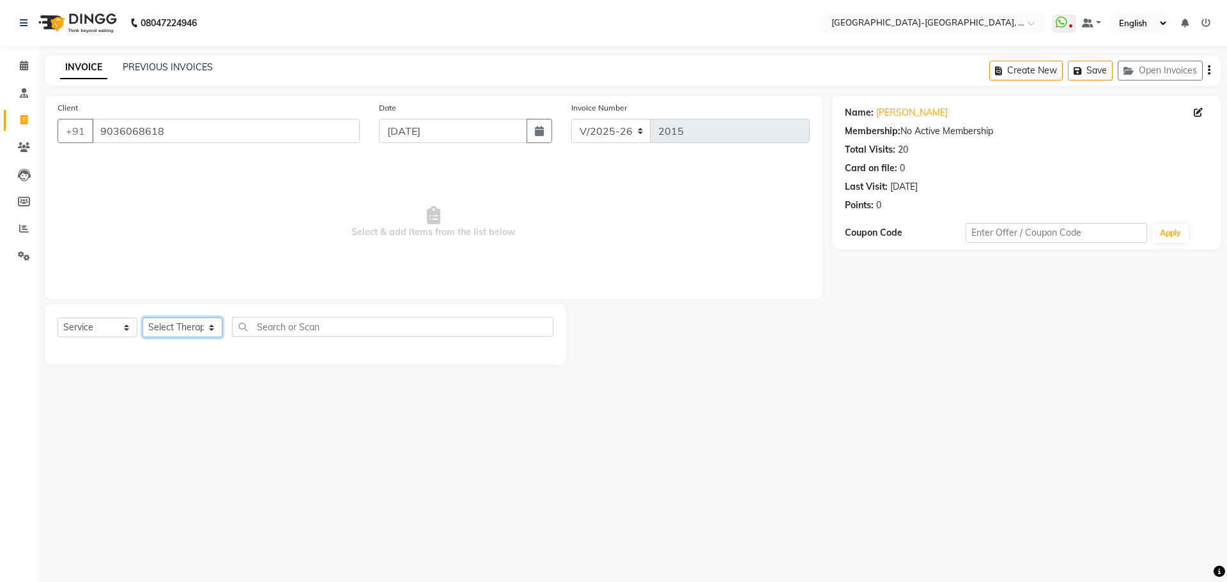
click at [169, 329] on select "Select Therapist Adakho Bone Hridziia Iris Katene Kholu Mayio Mohit Moru P Hrii…" at bounding box center [182, 328] width 80 height 20
select select "40952"
click at [142, 318] on select "Select Therapist Adakho Bone Hridziia Iris Katene Kholu Mayio Mohit Moru P Hrii…" at bounding box center [182, 328] width 80 height 20
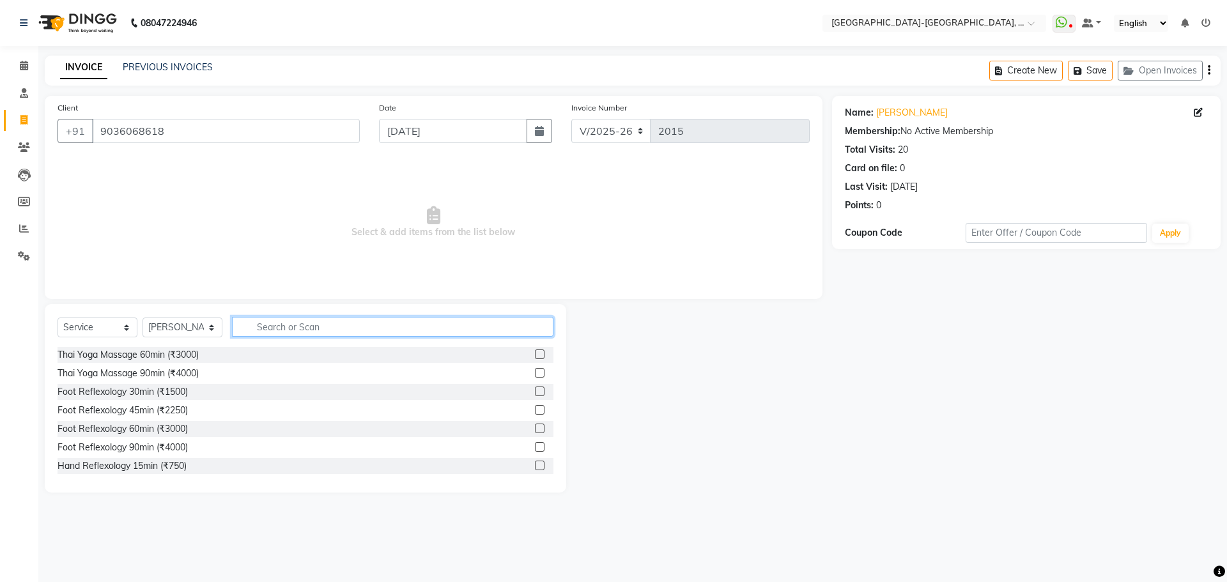
click at [268, 333] on input "text" at bounding box center [392, 327] width 321 height 20
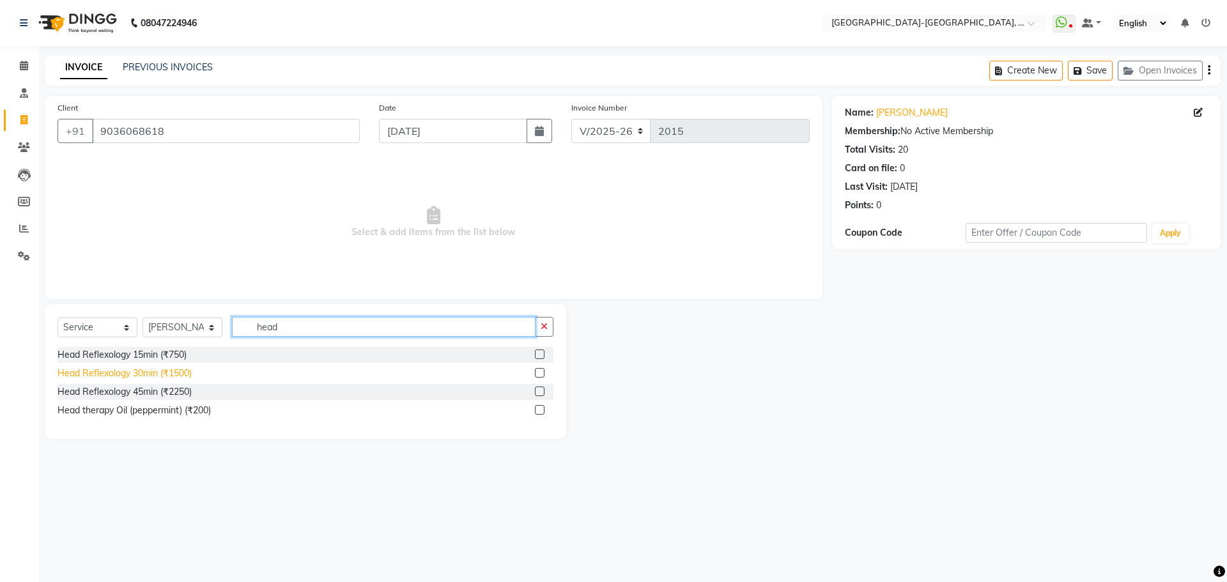
type input "head"
click at [166, 371] on div "Head Reflexology 30min (₹1500)" at bounding box center [124, 373] width 134 height 13
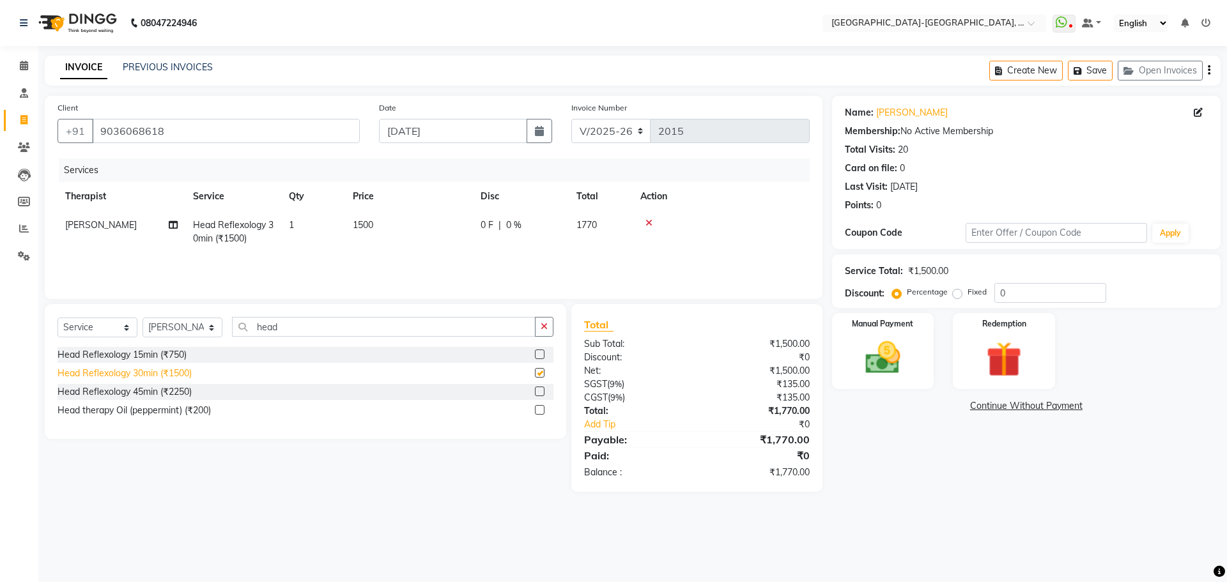
checkbox input "false"
drag, startPoint x: 885, startPoint y: 366, endPoint x: 910, endPoint y: 386, distance: 31.8
click at [885, 367] on img at bounding box center [882, 358] width 59 height 42
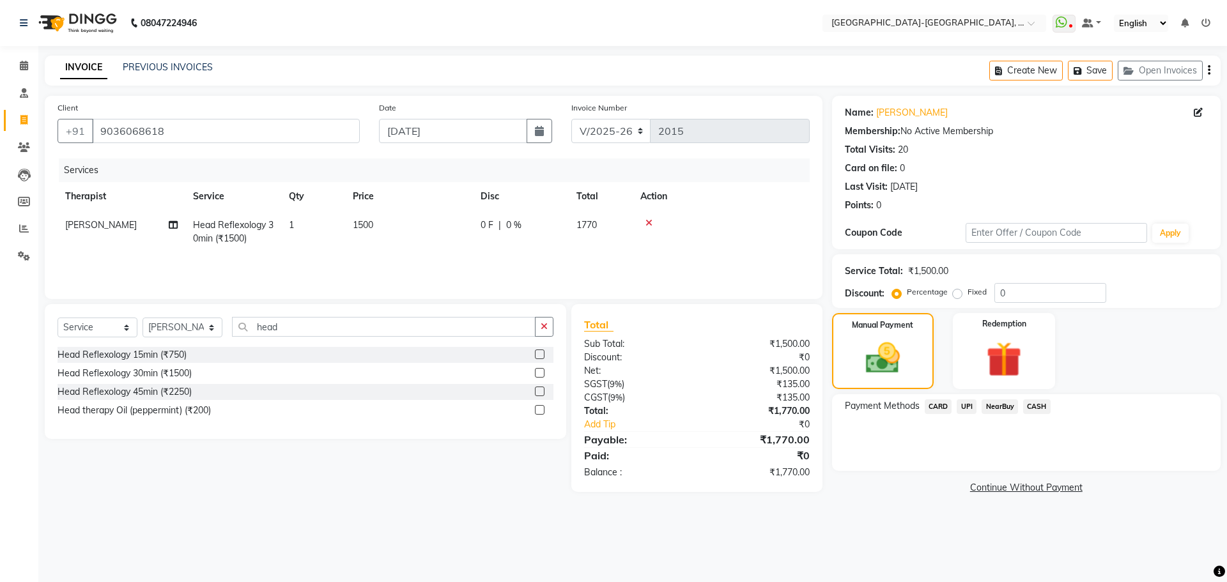
click at [940, 405] on span "CARD" at bounding box center [937, 406] width 27 height 15
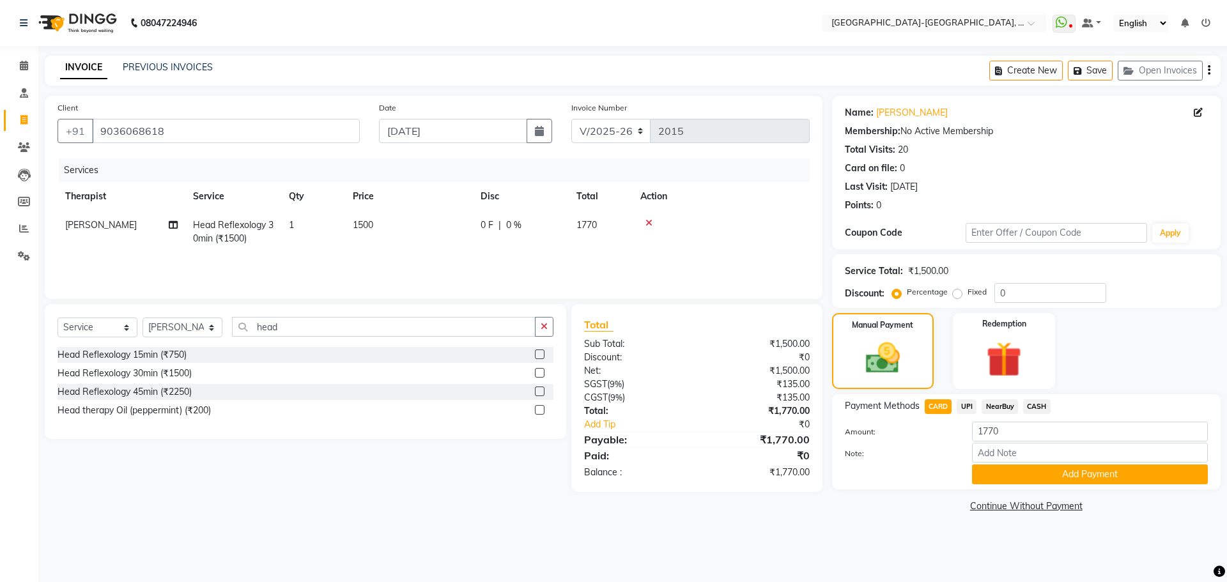
click at [972, 407] on span "UPI" at bounding box center [966, 406] width 20 height 15
click at [1036, 484] on button "Add Payment" at bounding box center [1090, 474] width 236 height 20
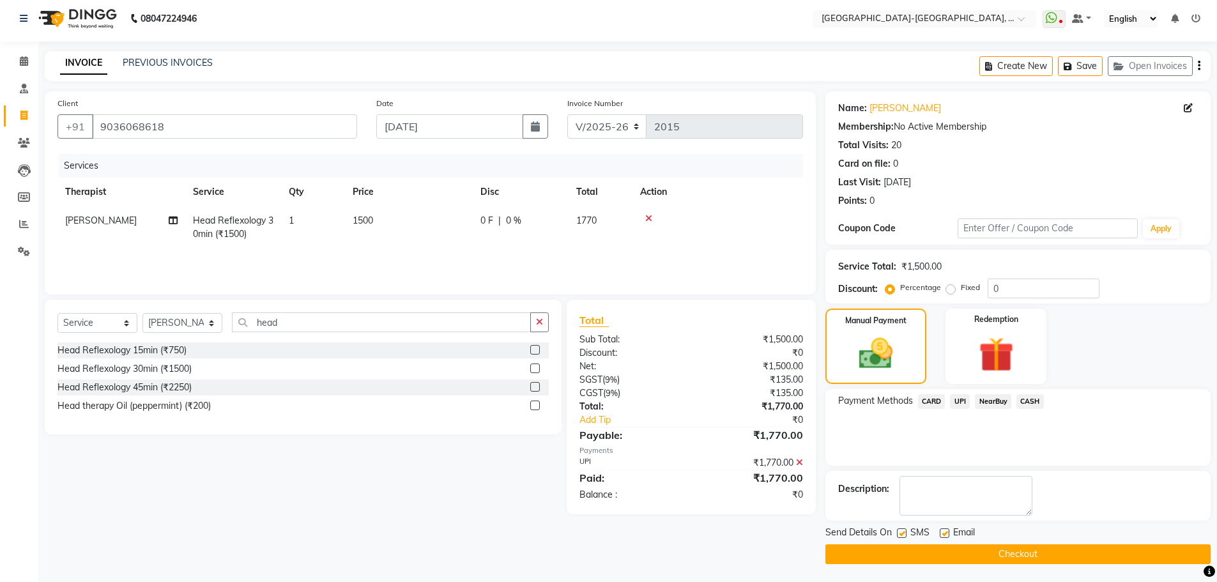
scroll to position [6, 0]
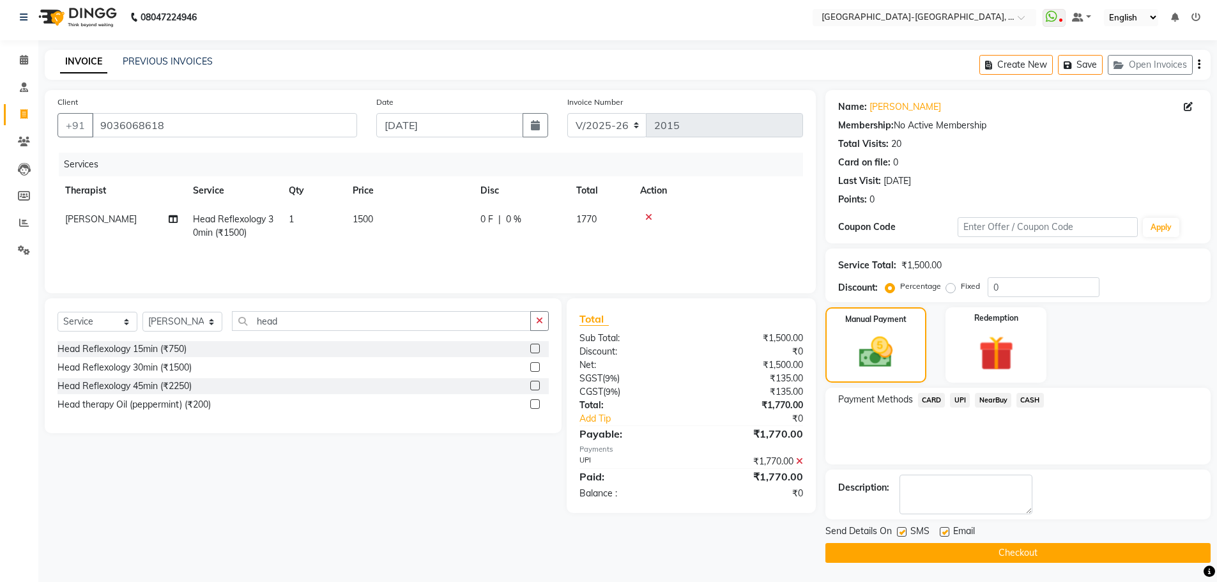
click at [1023, 562] on button "Checkout" at bounding box center [1017, 553] width 385 height 20
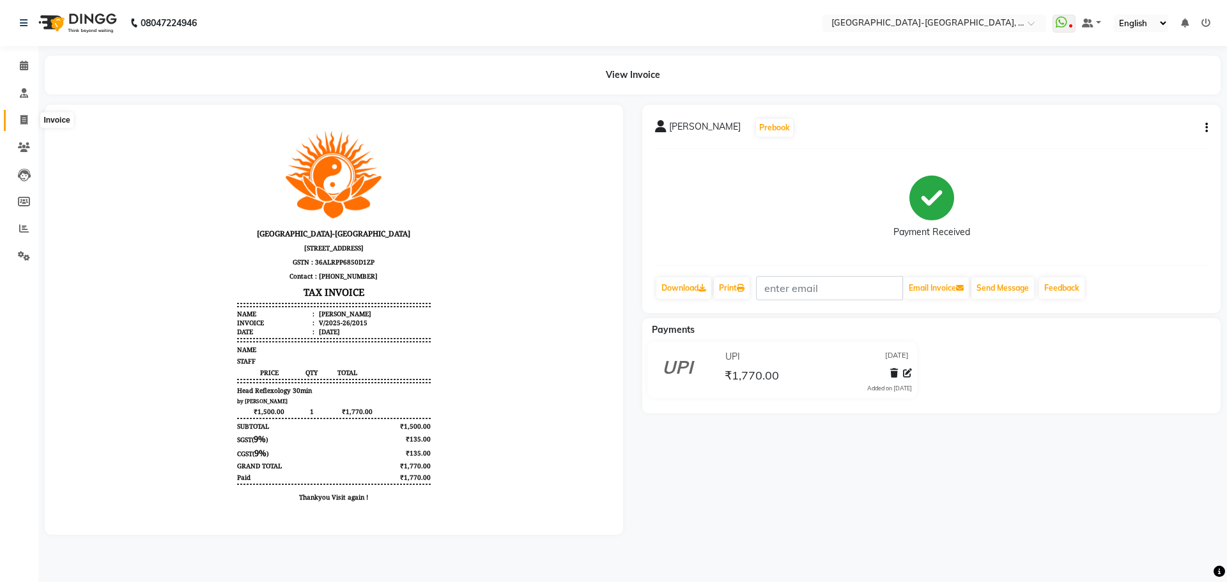
drag, startPoint x: 20, startPoint y: 121, endPoint x: 36, endPoint y: 123, distance: 16.1
click at [20, 121] on icon at bounding box center [23, 120] width 7 height 10
select select "service"
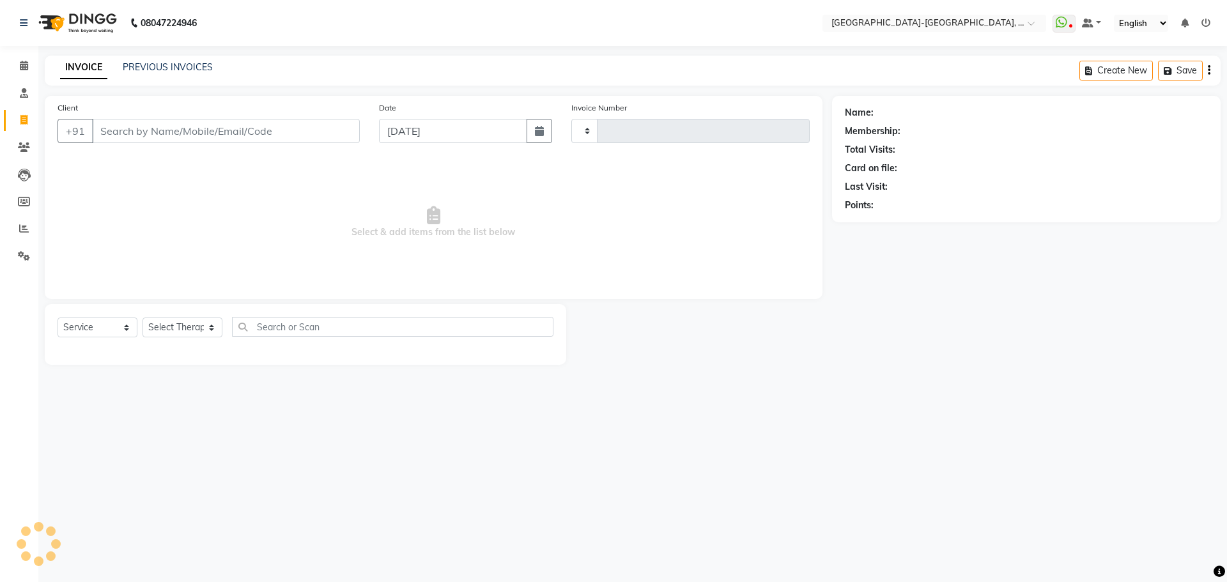
type input "2016"
select select "5851"
click at [160, 134] on input "Client" at bounding box center [226, 131] width 268 height 24
click at [165, 134] on input "Client" at bounding box center [226, 131] width 268 height 24
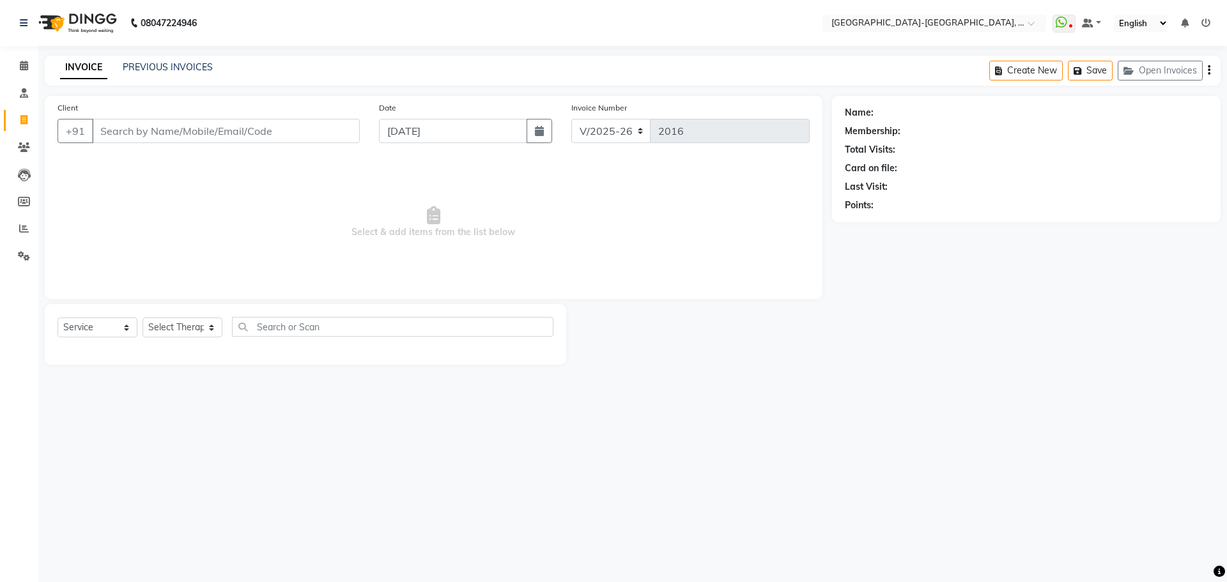
click at [165, 134] on input "Client" at bounding box center [226, 131] width 268 height 24
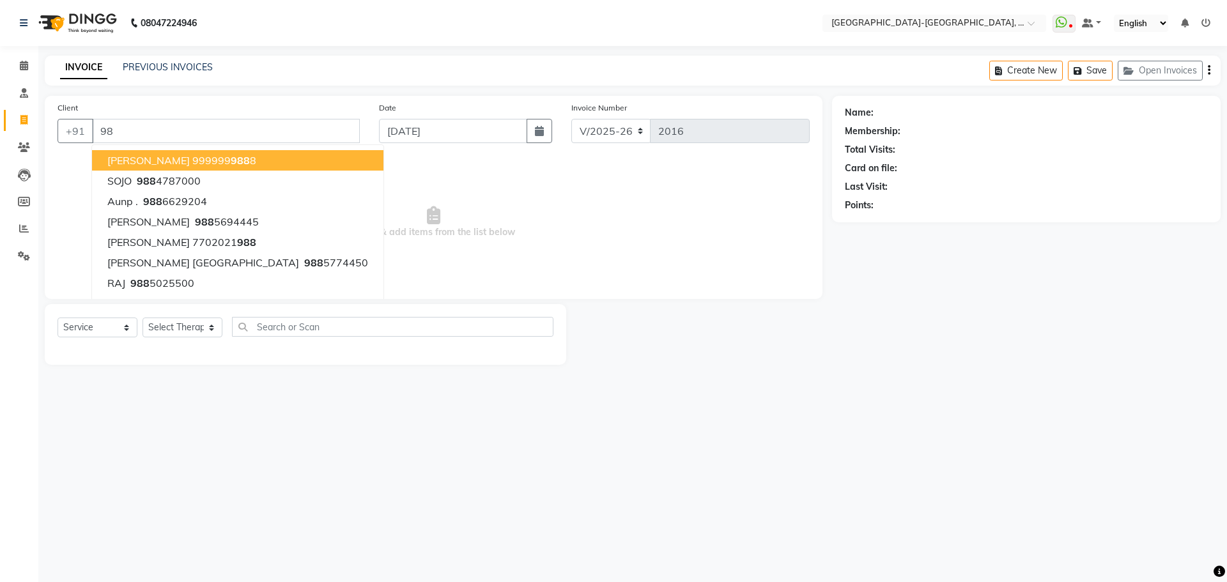
type input "9"
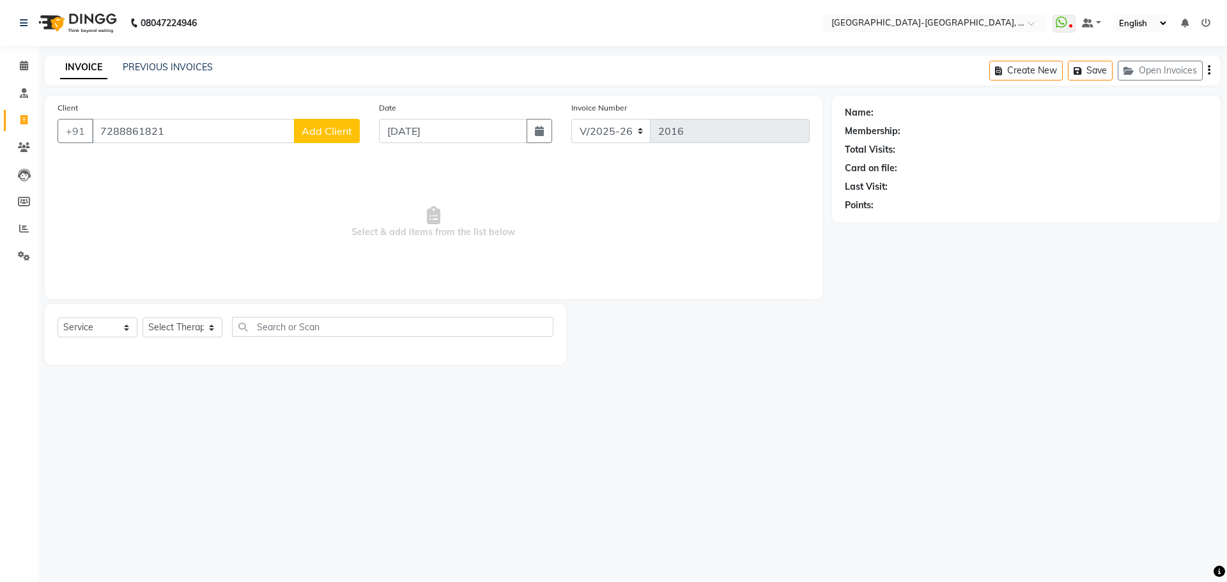
type input "7288861821"
click at [322, 131] on span "Add Client" at bounding box center [327, 131] width 50 height 13
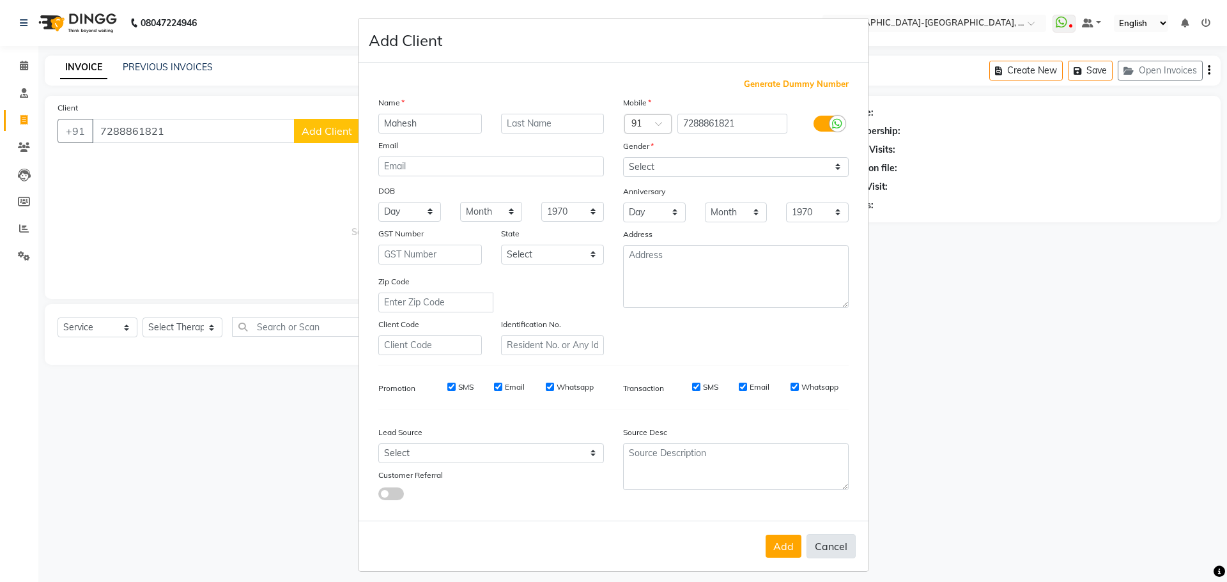
type input "Mahesh"
click at [838, 544] on button "Cancel" at bounding box center [830, 546] width 49 height 24
select select
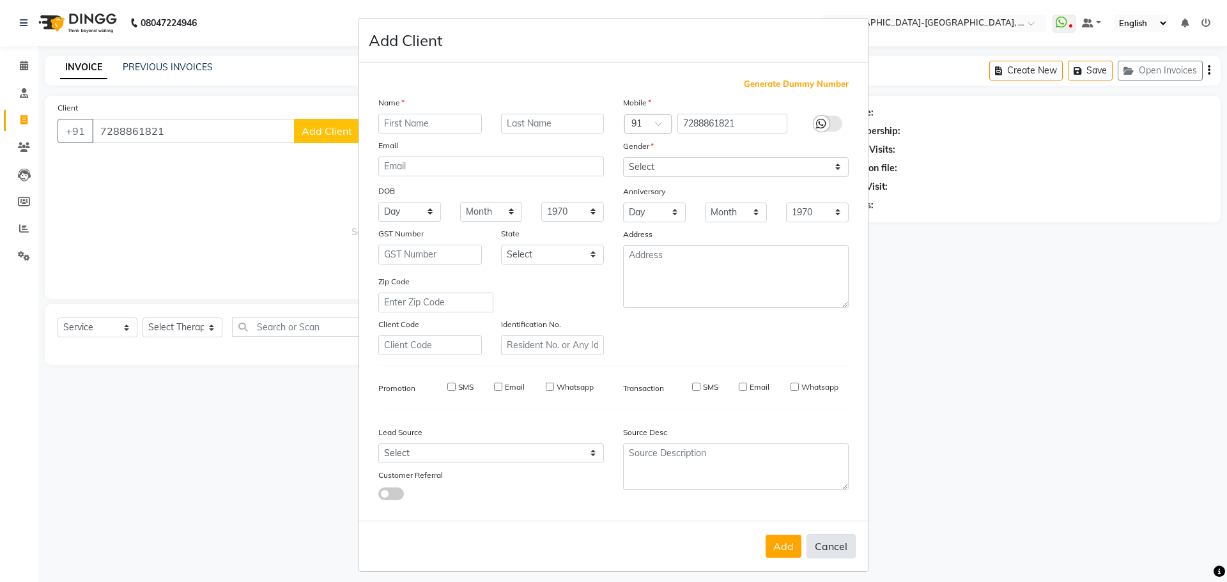
select select
checkbox input "false"
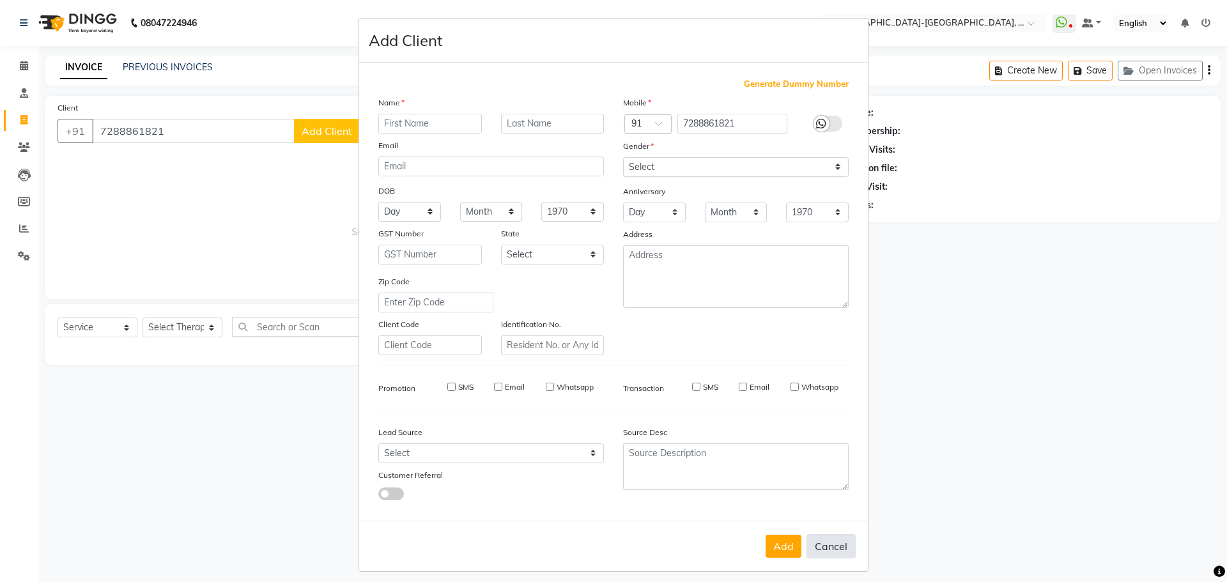
checkbox input "false"
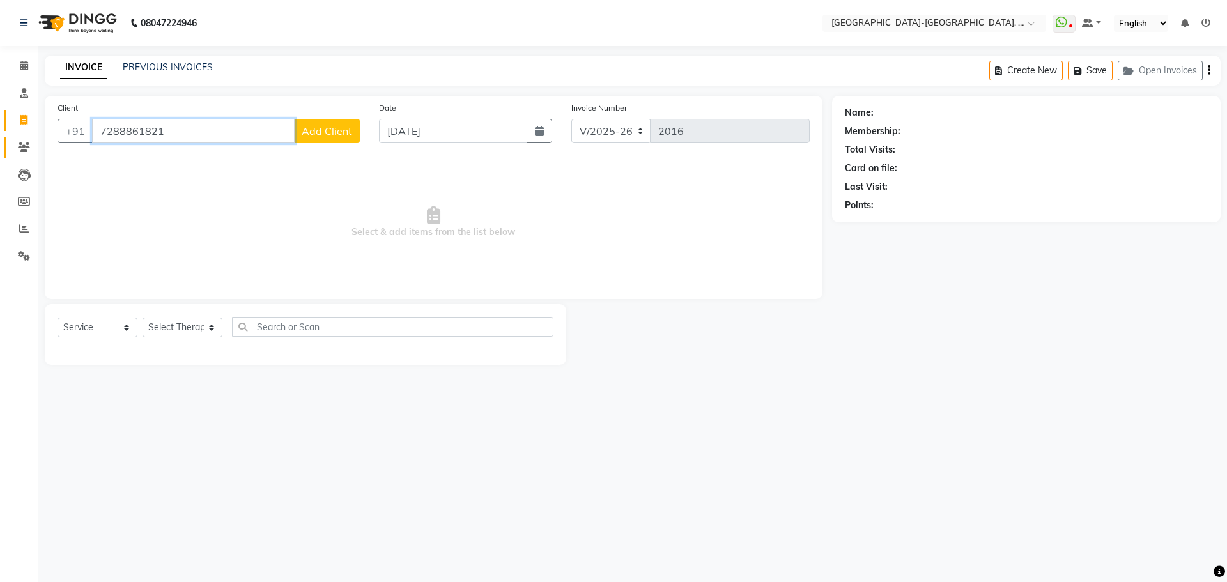
drag, startPoint x: 188, startPoint y: 133, endPoint x: 24, endPoint y: 141, distance: 164.4
click at [26, 141] on app-home "08047224946 Select Location × Akshar Wellness Center-kothaguda, [GEOGRAPHIC_DAT…" at bounding box center [613, 192] width 1227 height 384
type input "9701714677"
click at [339, 136] on span "Add Client" at bounding box center [327, 131] width 50 height 13
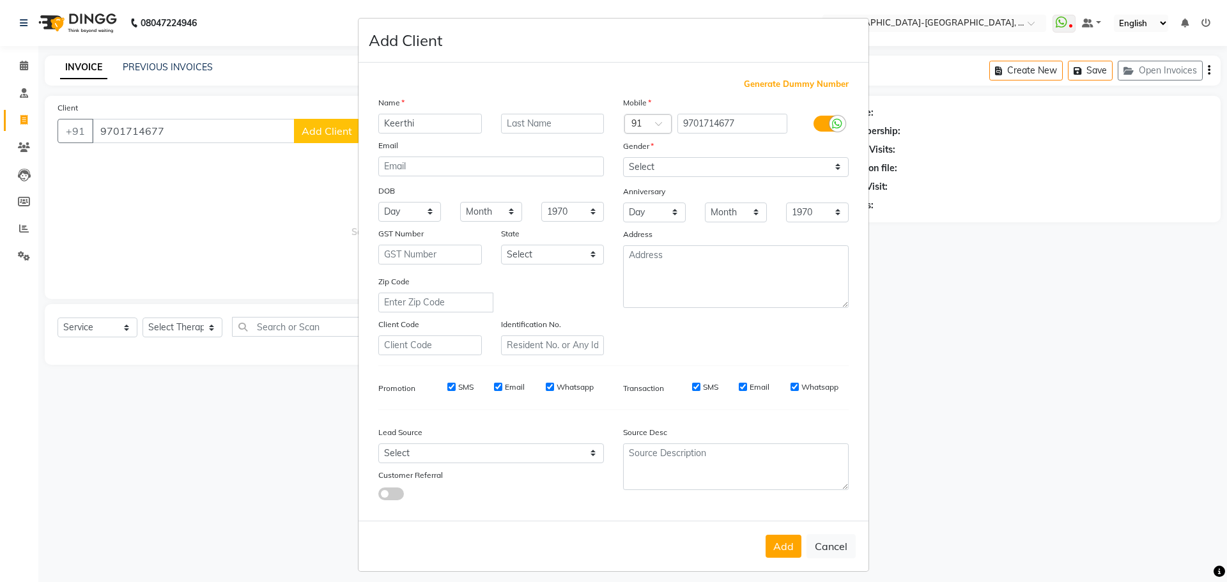
type input "Keerthi"
click at [677, 162] on select "Select [DEMOGRAPHIC_DATA] [DEMOGRAPHIC_DATA] Other Prefer Not To Say" at bounding box center [736, 167] width 226 height 20
select select "[DEMOGRAPHIC_DATA]"
click at [623, 157] on select "Select [DEMOGRAPHIC_DATA] [DEMOGRAPHIC_DATA] Other Prefer Not To Say" at bounding box center [736, 167] width 226 height 20
click at [782, 547] on button "Add" at bounding box center [783, 546] width 36 height 23
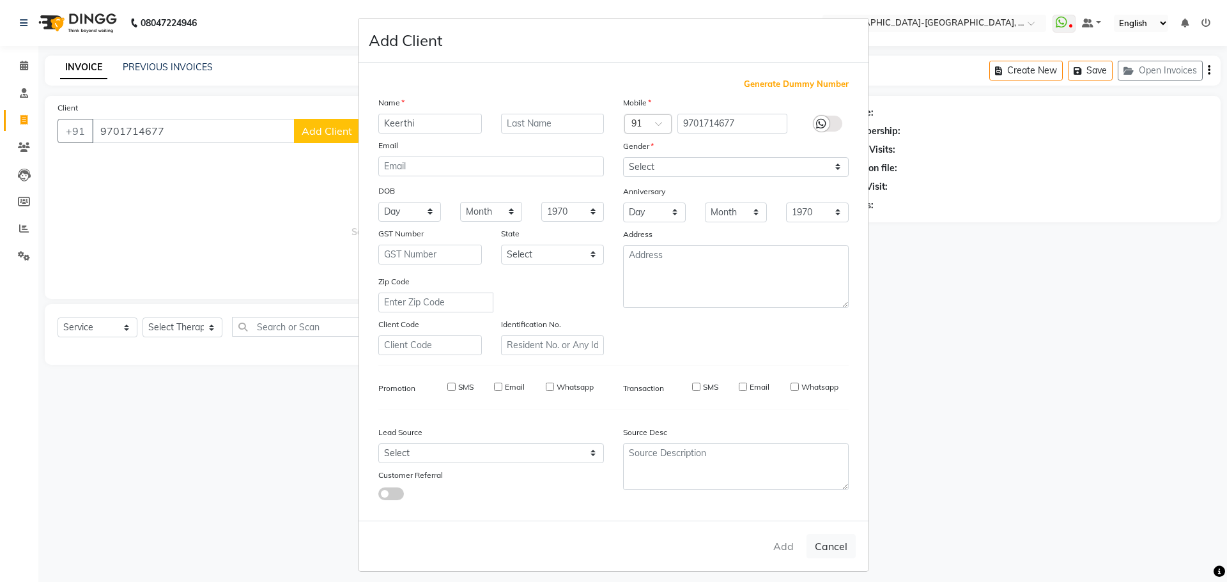
select select
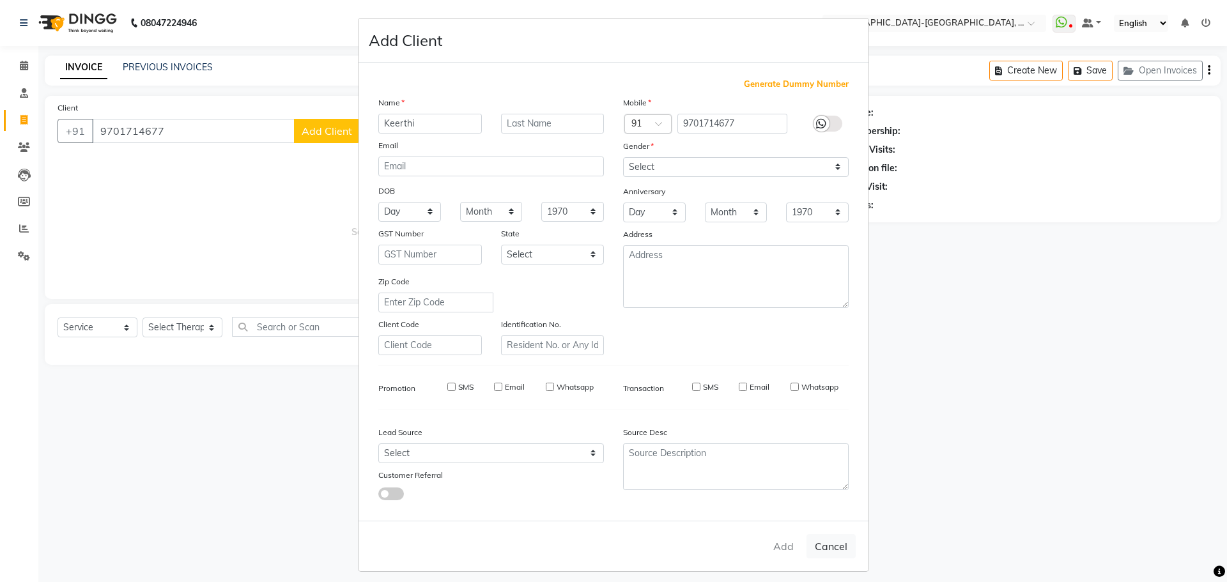
select select
checkbox input "false"
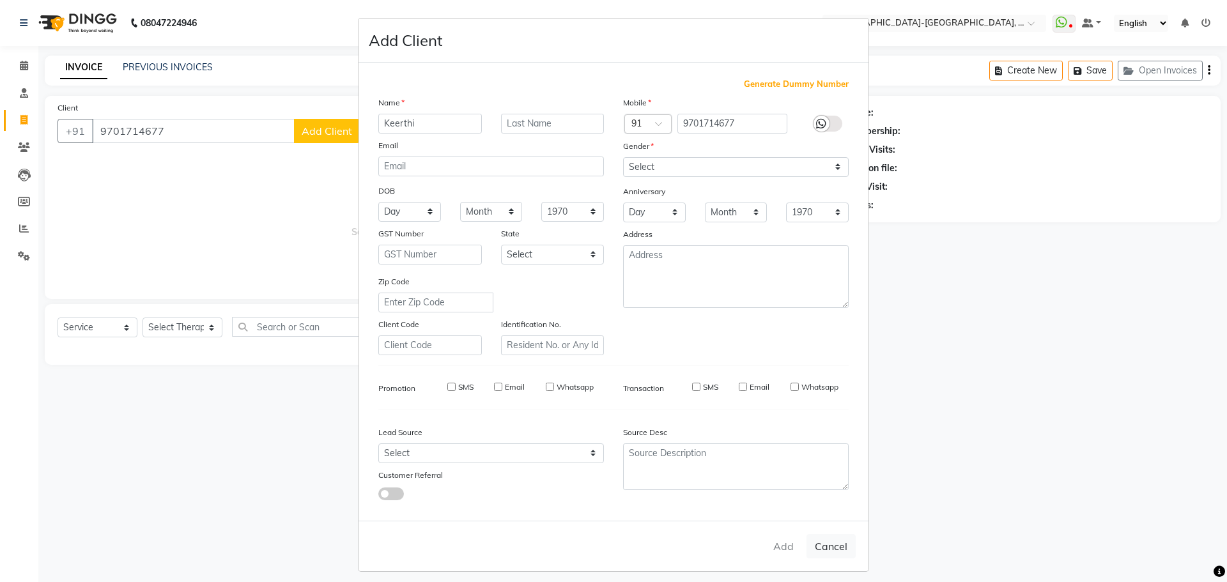
checkbox input "false"
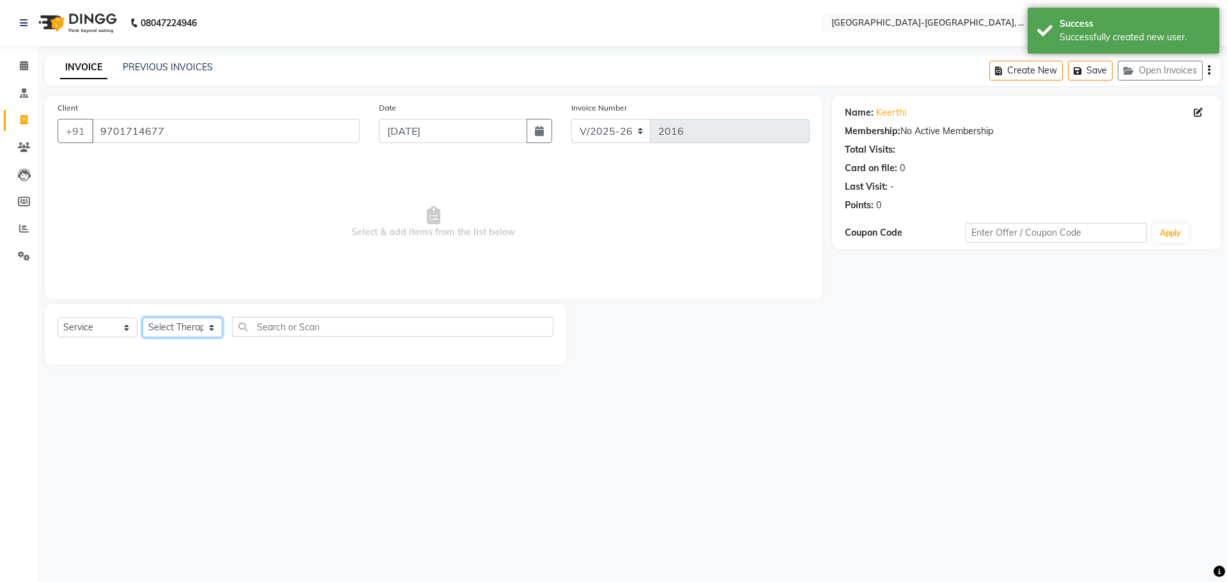
drag, startPoint x: 190, startPoint y: 325, endPoint x: 194, endPoint y: 361, distance: 36.7
click at [190, 331] on select "Select Therapist Adakho Bone Hridziia Iris Katene Kholu Mayio Mohit Moru P Hrii…" at bounding box center [182, 328] width 80 height 20
select select "40952"
click at [142, 318] on select "Select Therapist Adakho Bone Hridziia Iris Katene Kholu Mayio Mohit Moru P Hrii…" at bounding box center [182, 328] width 80 height 20
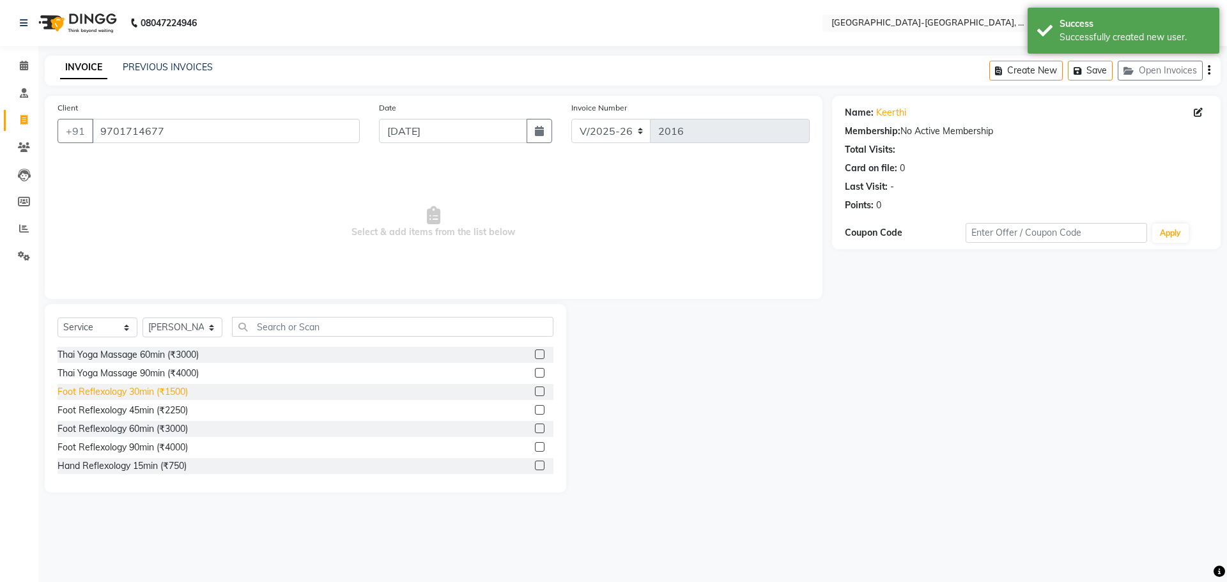
drag, startPoint x: 172, startPoint y: 392, endPoint x: 463, endPoint y: 307, distance: 302.4
click at [183, 392] on div "Foot Reflexology 30min (₹1500)" at bounding box center [122, 391] width 130 height 13
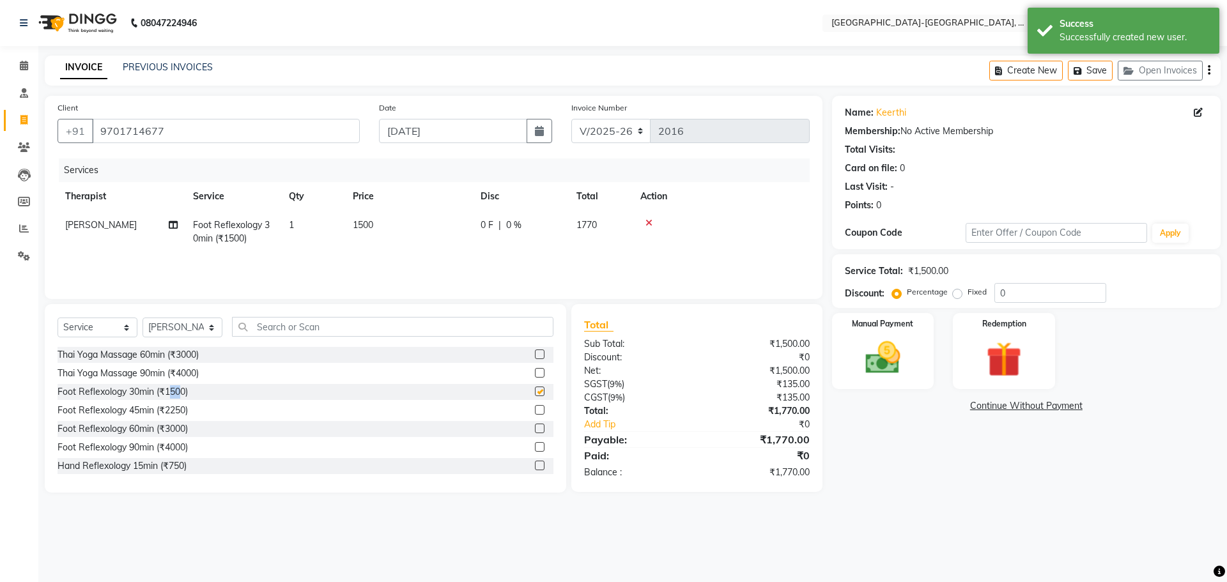
checkbox input "false"
click at [905, 370] on img at bounding box center [882, 358] width 59 height 42
